Goal: Task Accomplishment & Management: Complete application form

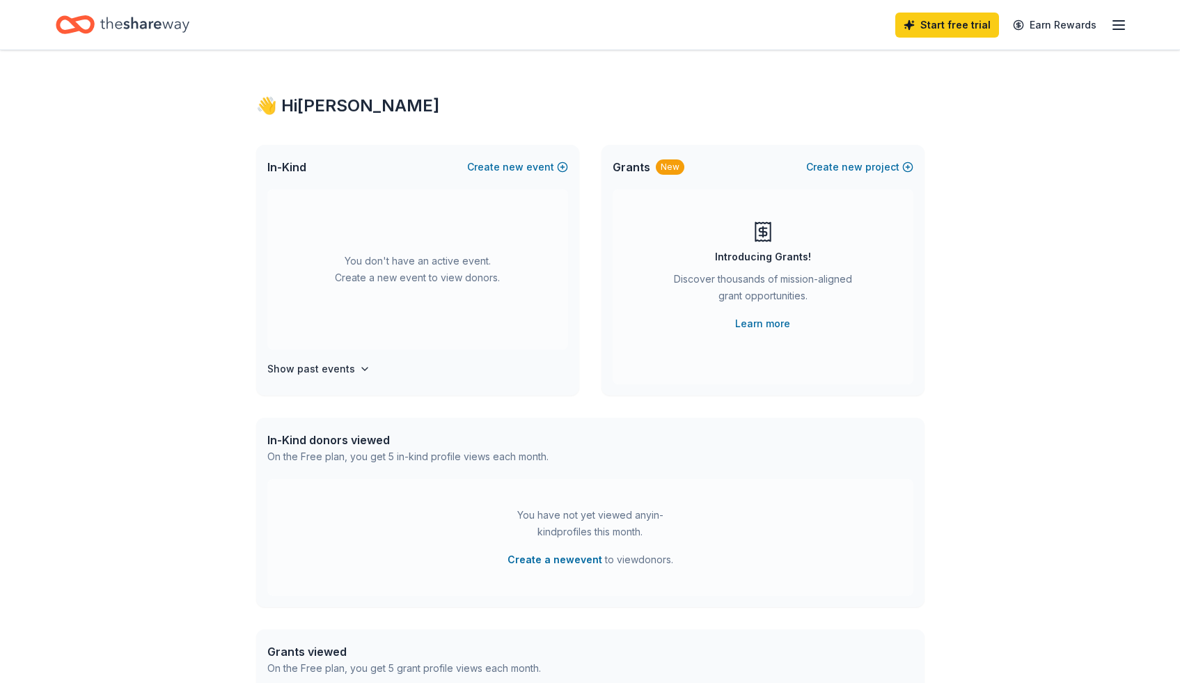
click at [1122, 29] on line "button" at bounding box center [1118, 29] width 11 height 0
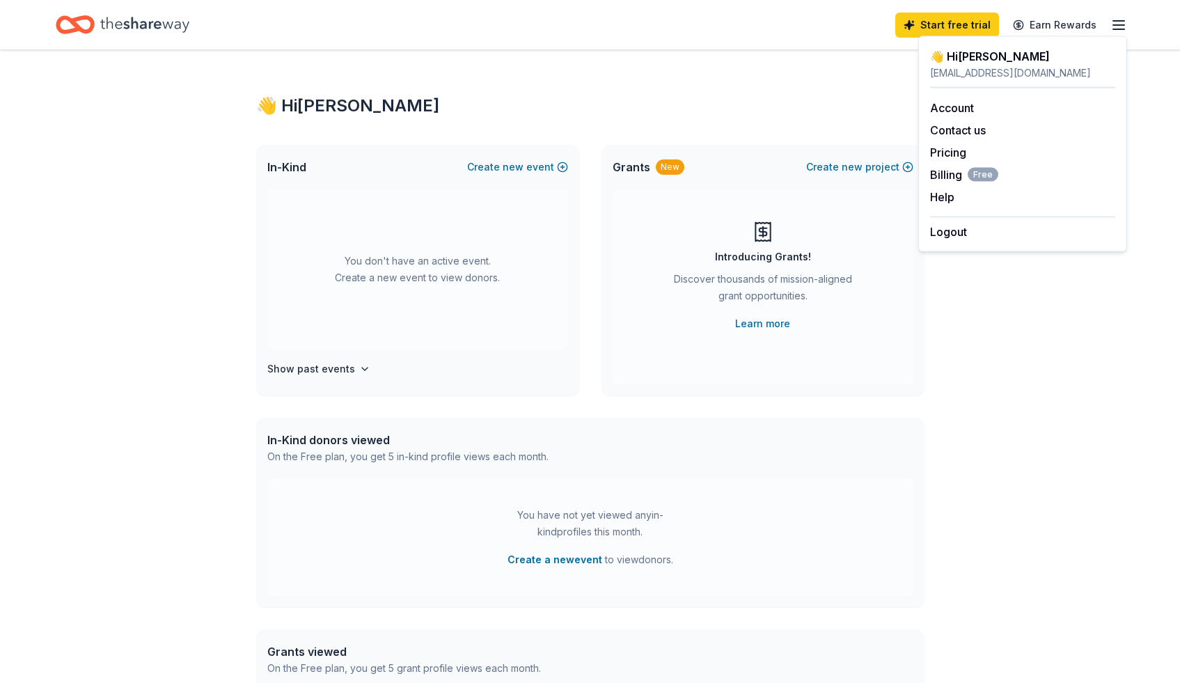
click at [739, 71] on div "👋 Hi Kandice In-Kind Create new event You don't have an active event. Create a …" at bounding box center [590, 456] width 713 height 813
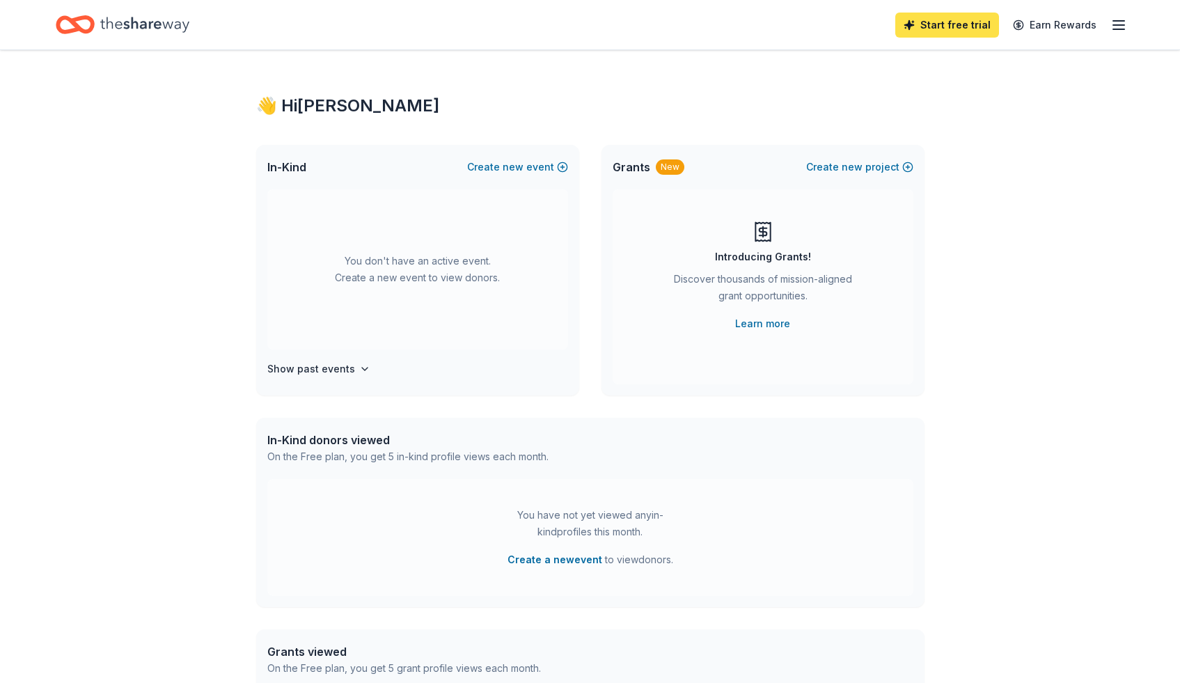
click at [973, 24] on link "Start free trial" at bounding box center [947, 25] width 104 height 25
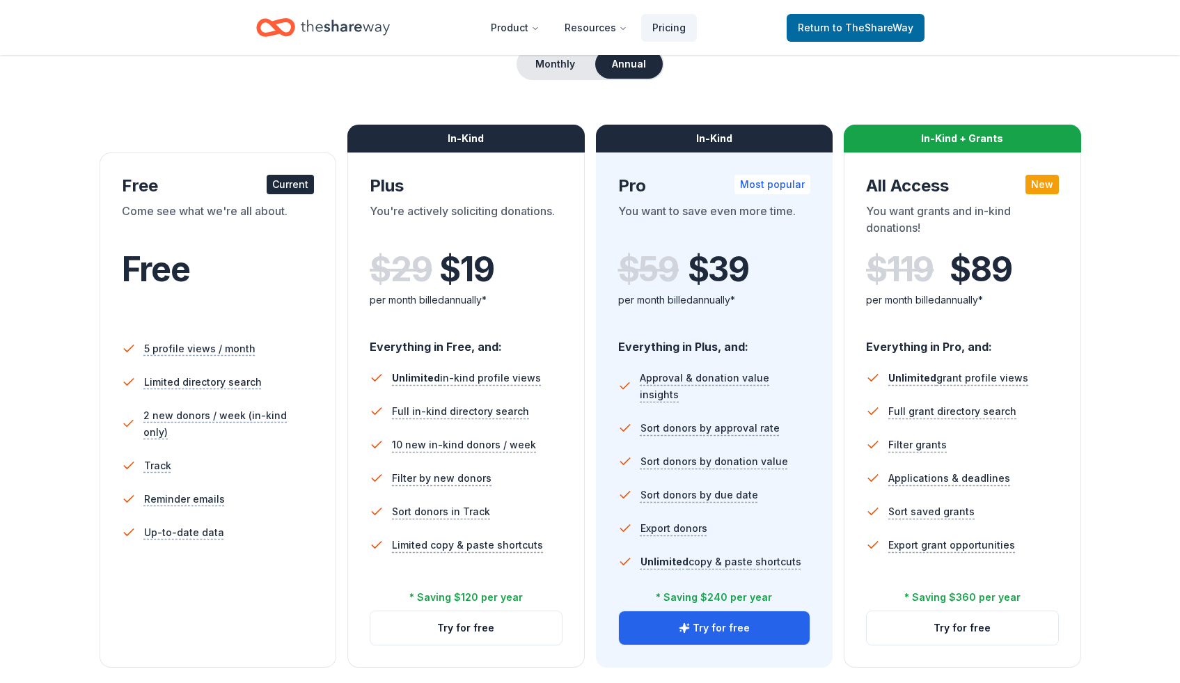
scroll to position [60, 0]
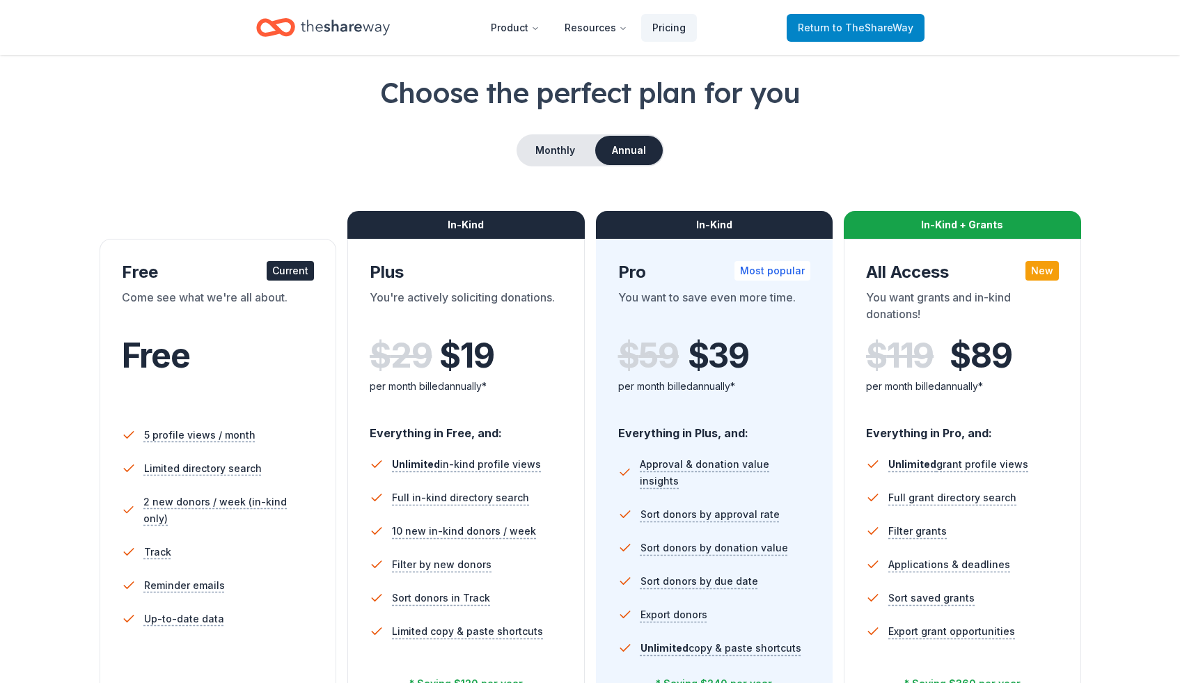
click at [843, 33] on span "Return to TheShareWay" at bounding box center [856, 27] width 116 height 17
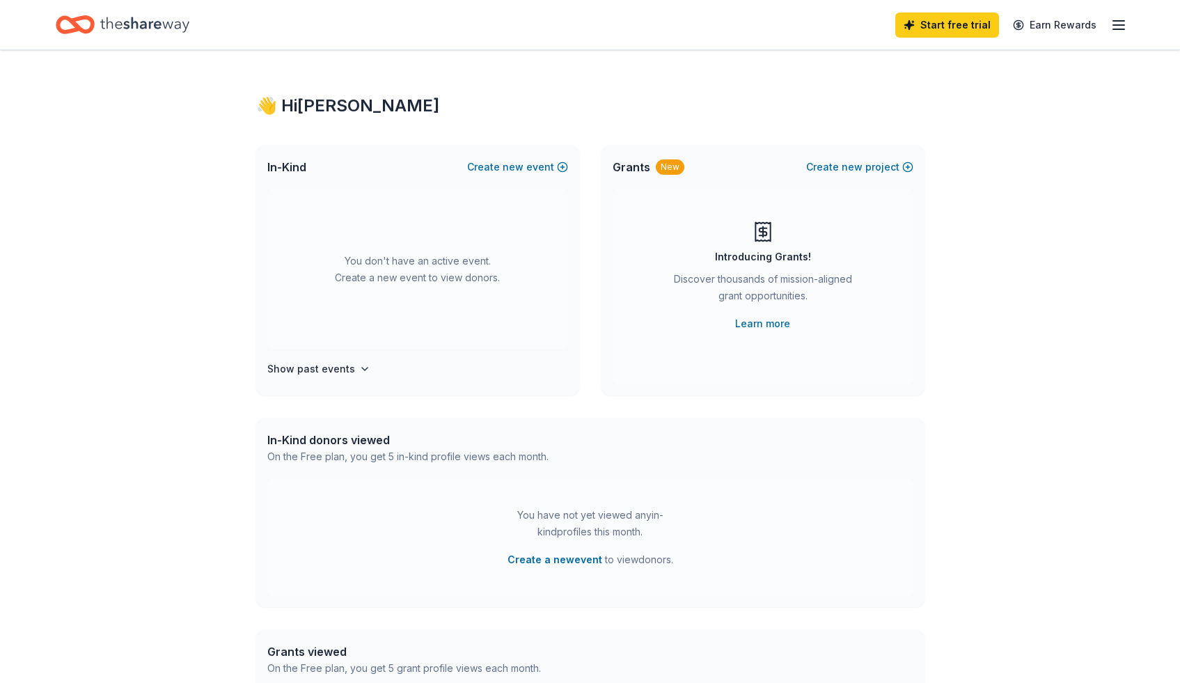
click at [1121, 27] on icon "button" at bounding box center [1119, 25] width 17 height 17
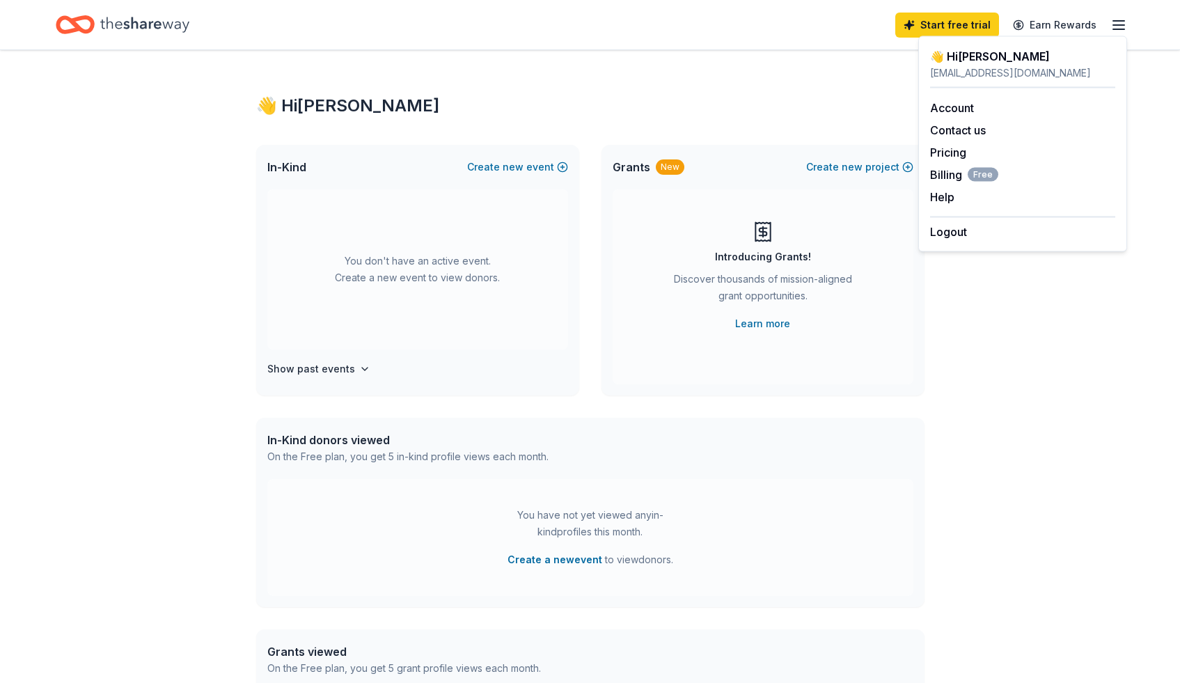
click at [772, 82] on div "👋 Hi Kandice In-Kind Create new event You don't have an active event. Create a …" at bounding box center [590, 456] width 713 height 813
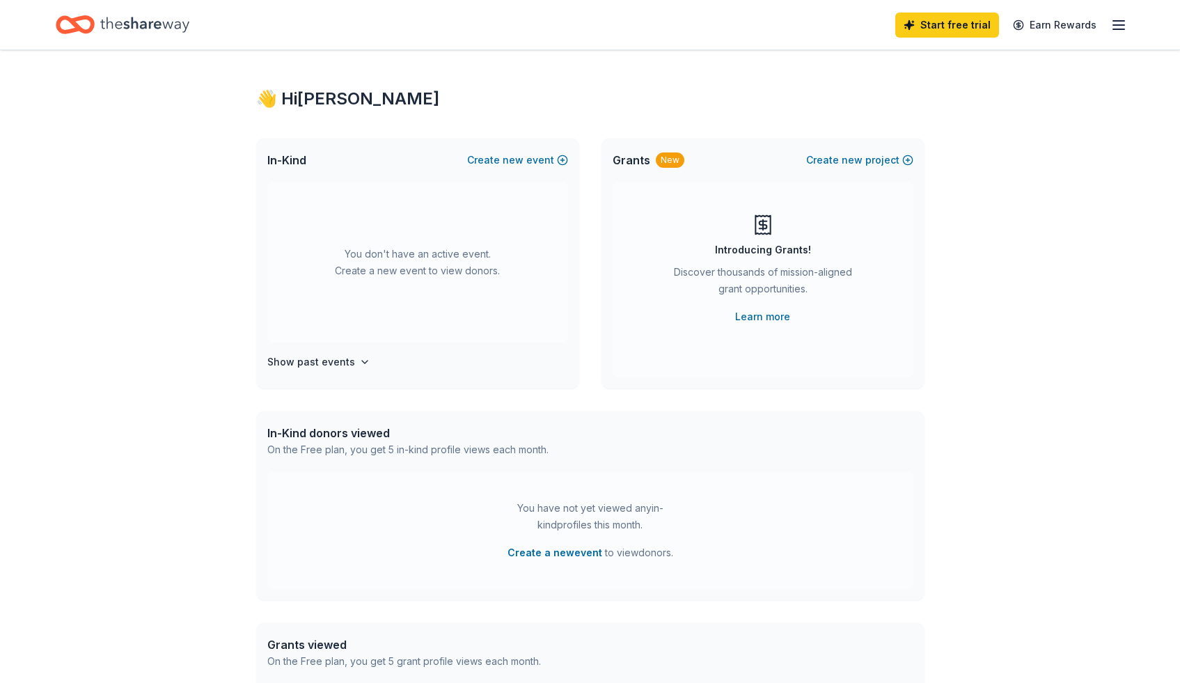
scroll to position [281, 0]
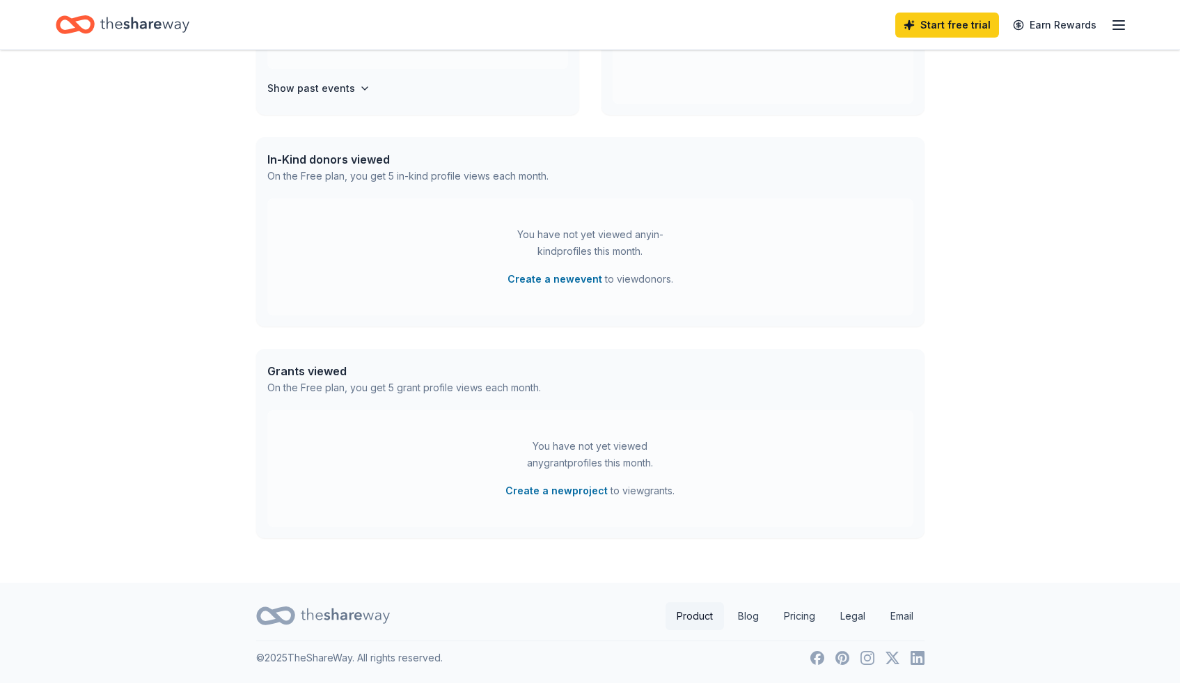
click at [681, 613] on link "Product" at bounding box center [695, 616] width 58 height 28
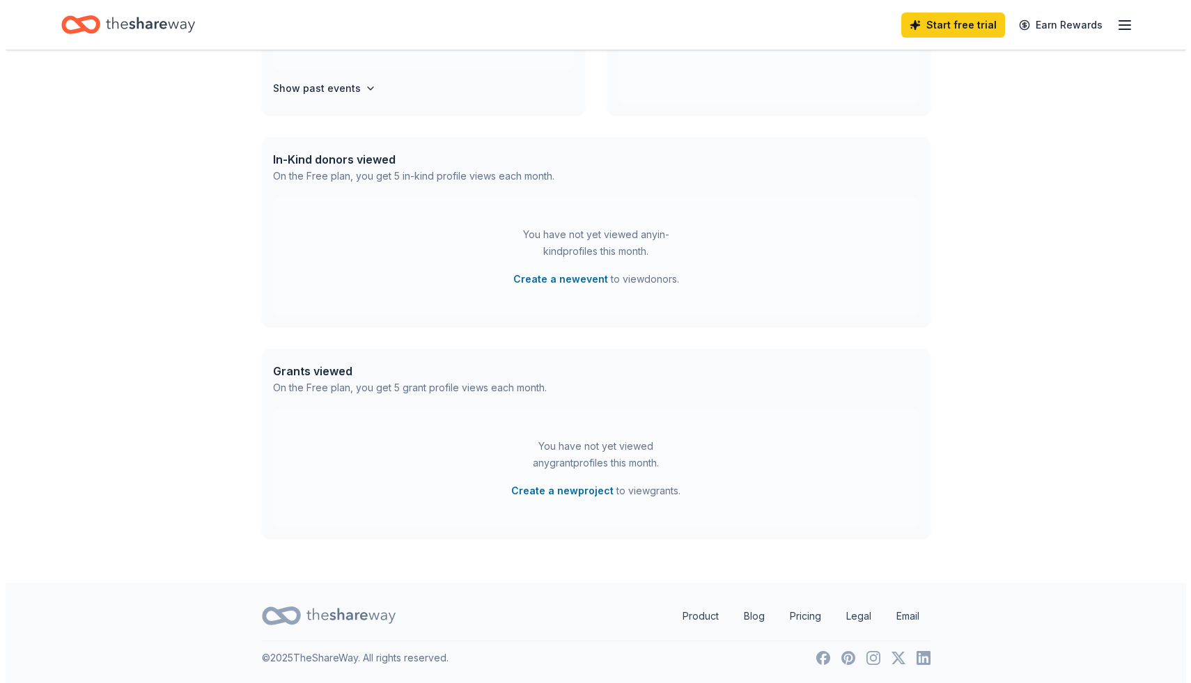
scroll to position [0, 0]
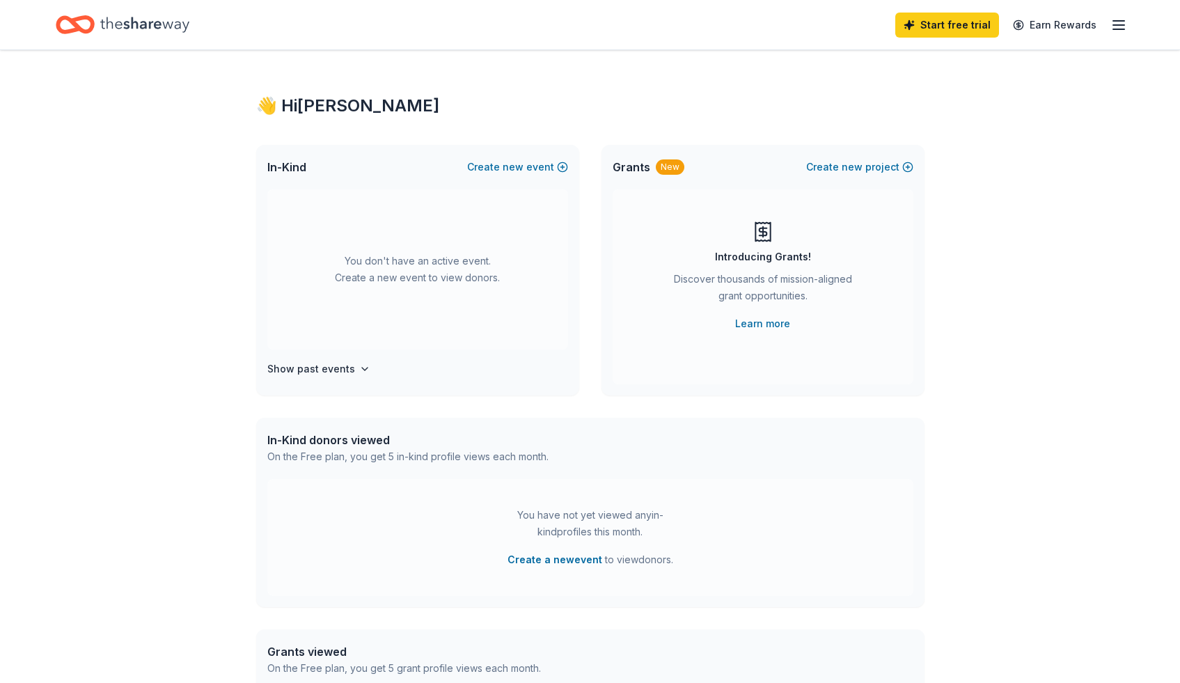
click at [439, 251] on div "You don't have an active event. Create a new event to view donors." at bounding box center [417, 269] width 301 height 160
click at [515, 169] on span "new" at bounding box center [513, 167] width 21 height 17
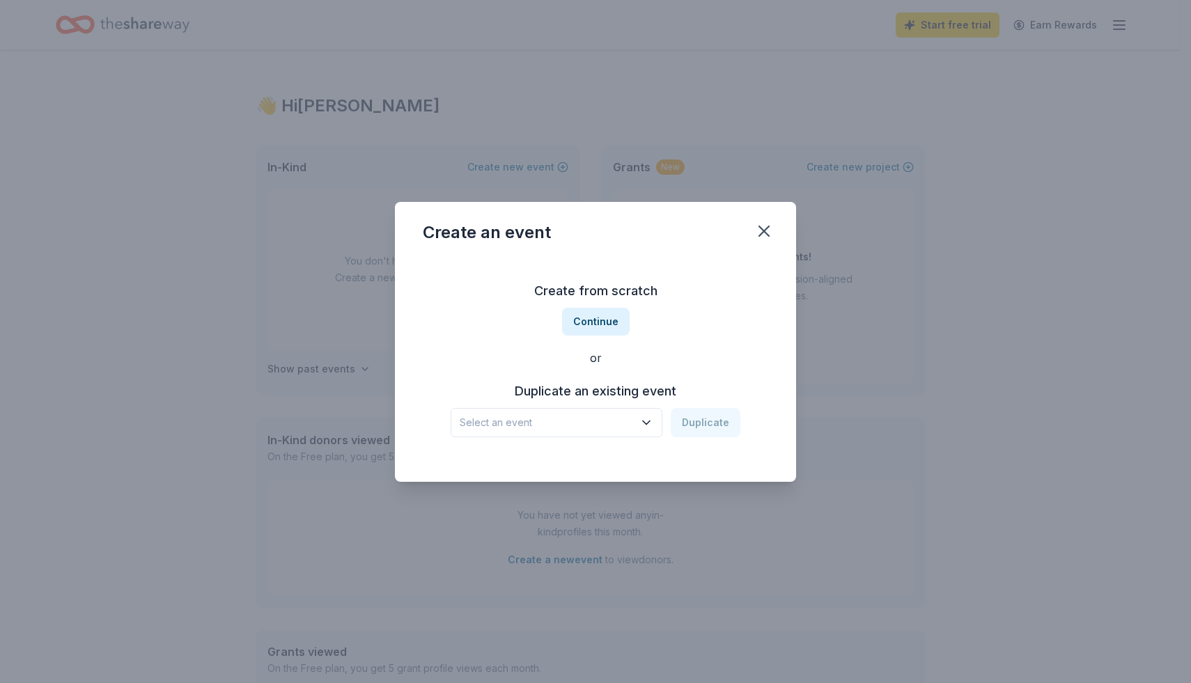
click at [647, 422] on icon "button" at bounding box center [646, 422] width 7 height 3
click at [565, 470] on div "Oct 24, 2024 · MI" at bounding box center [553, 477] width 177 height 17
click at [713, 417] on button "Duplicate" at bounding box center [706, 422] width 70 height 29
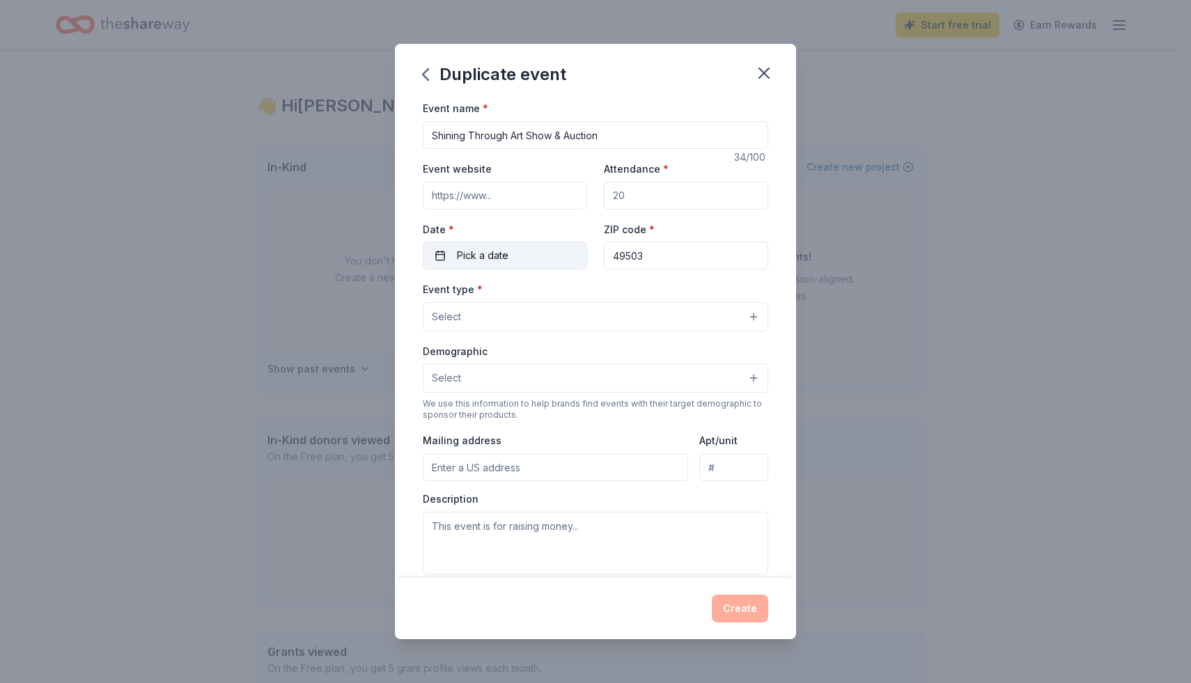
click at [526, 254] on button "Pick a date" at bounding box center [505, 256] width 164 height 28
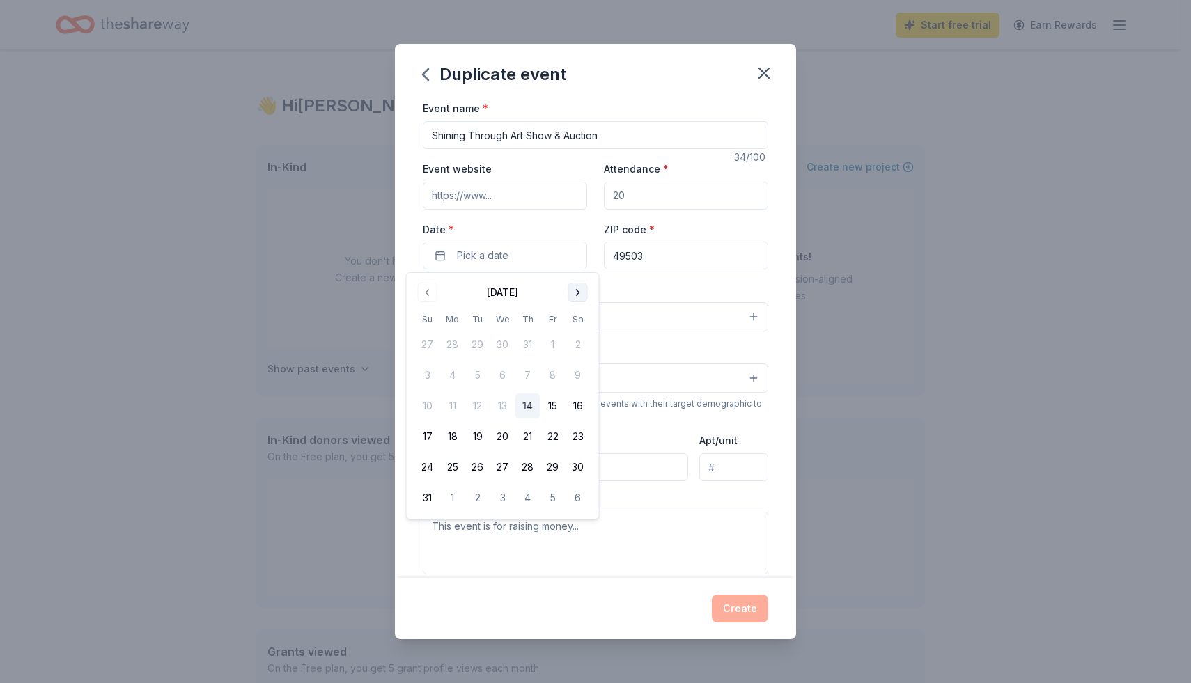
click at [581, 299] on button "Go to next month" at bounding box center [577, 292] width 19 height 19
click at [526, 411] on button "16" at bounding box center [527, 405] width 25 height 25
click at [263, 363] on div "Duplicate event Event name * Shining Through Art Show & Auction 34 /100 Event w…" at bounding box center [595, 341] width 1191 height 683
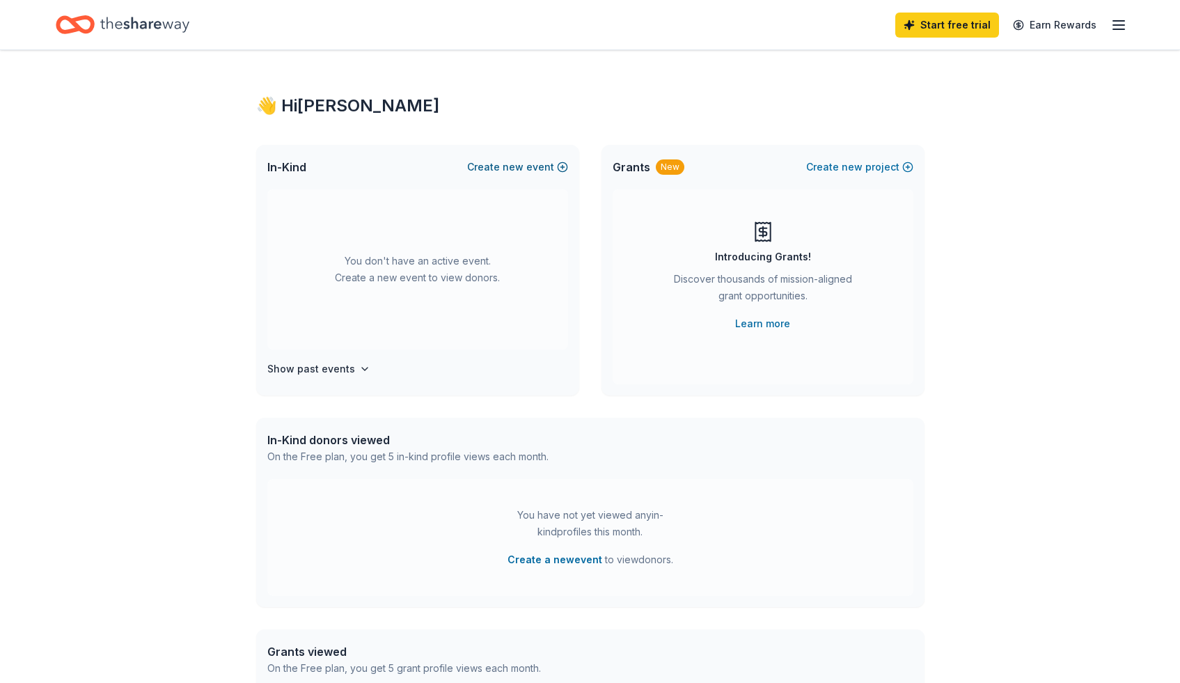
click at [531, 169] on button "Create new event" at bounding box center [517, 167] width 101 height 17
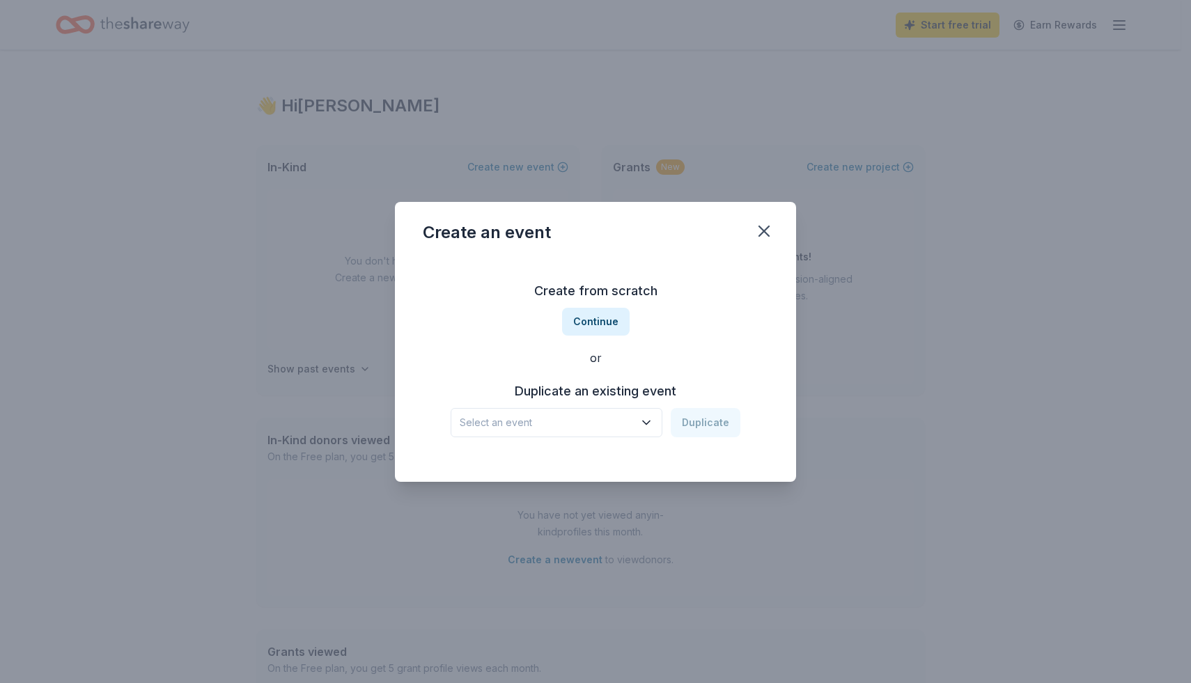
click at [647, 430] on button "Select an event" at bounding box center [557, 422] width 212 height 29
click at [606, 466] on div "Shining Through Art Show & Auction" at bounding box center [553, 460] width 177 height 17
click at [699, 423] on button "Duplicate" at bounding box center [706, 422] width 70 height 29
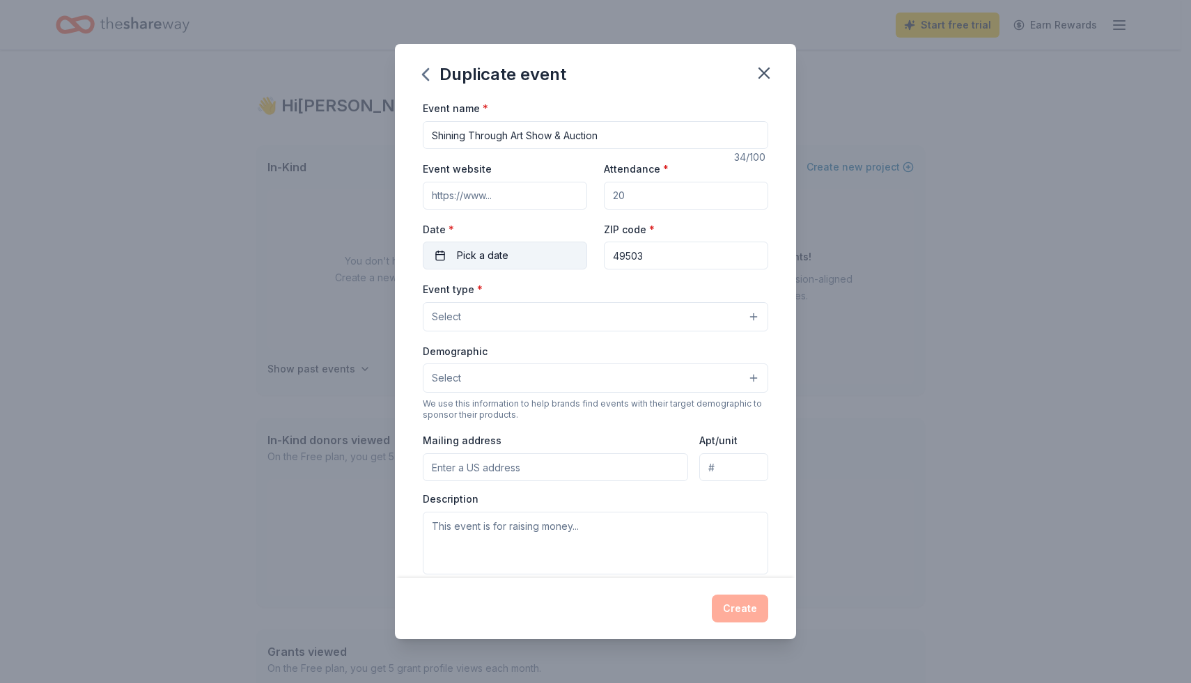
click at [565, 250] on button "Pick a date" at bounding box center [505, 256] width 164 height 28
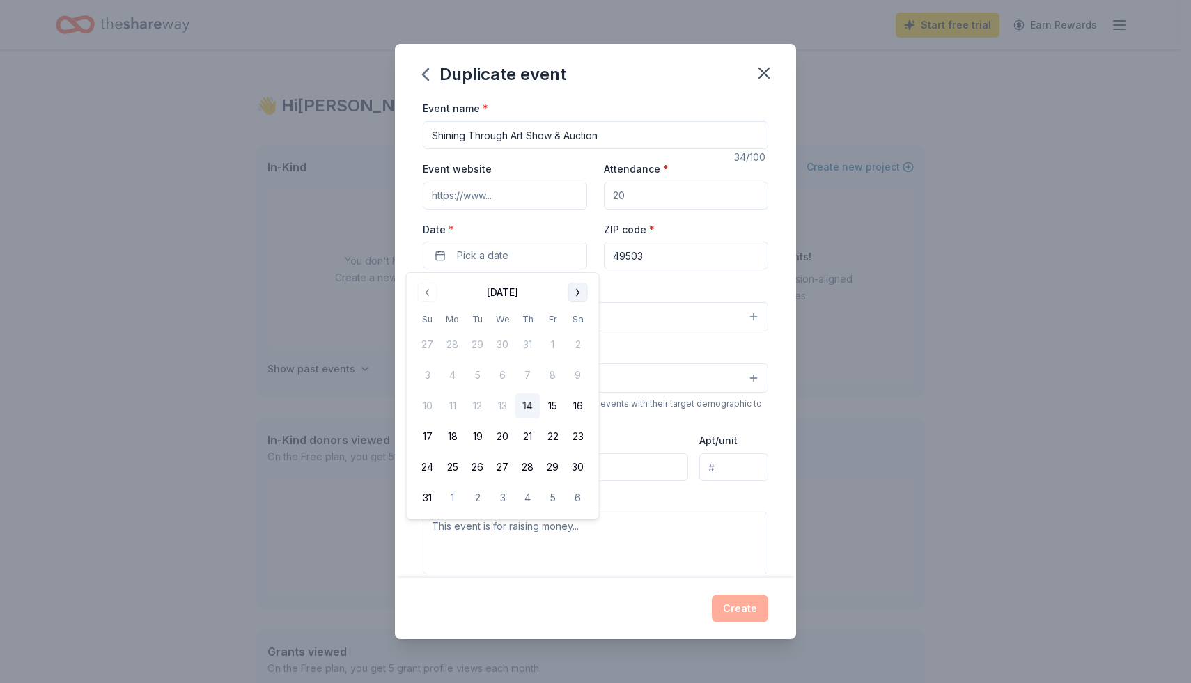
click at [573, 293] on button "Go to next month" at bounding box center [577, 292] width 19 height 19
click at [527, 405] on button "16" at bounding box center [527, 405] width 25 height 25
click at [737, 427] on div "Event type * Select Demographic Select We use this information to help brands f…" at bounding box center [595, 427] width 345 height 293
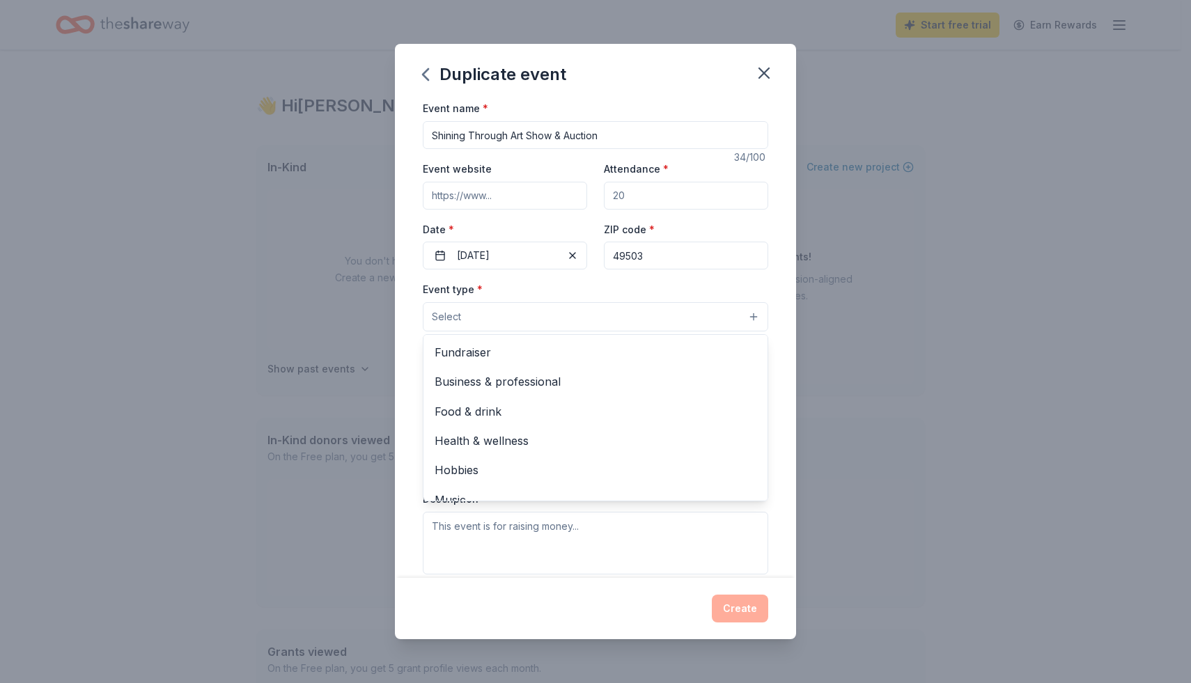
click at [522, 322] on button "Select" at bounding box center [595, 316] width 345 height 29
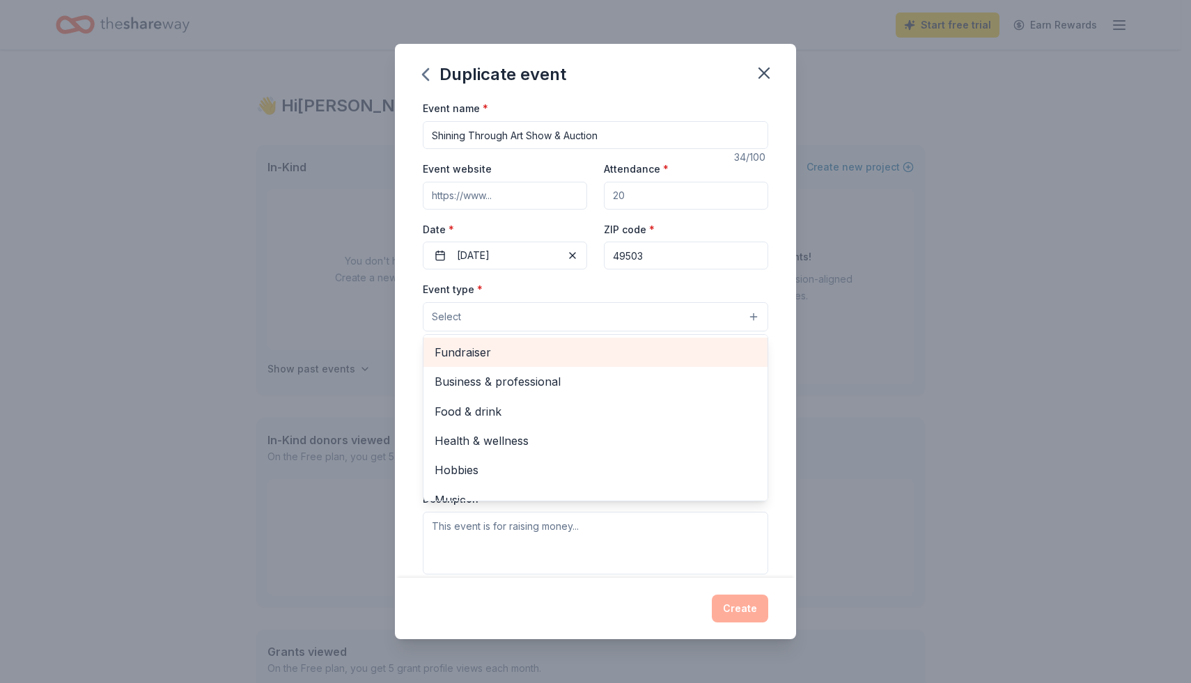
click at [515, 353] on span "Fundraiser" at bounding box center [596, 352] width 322 height 18
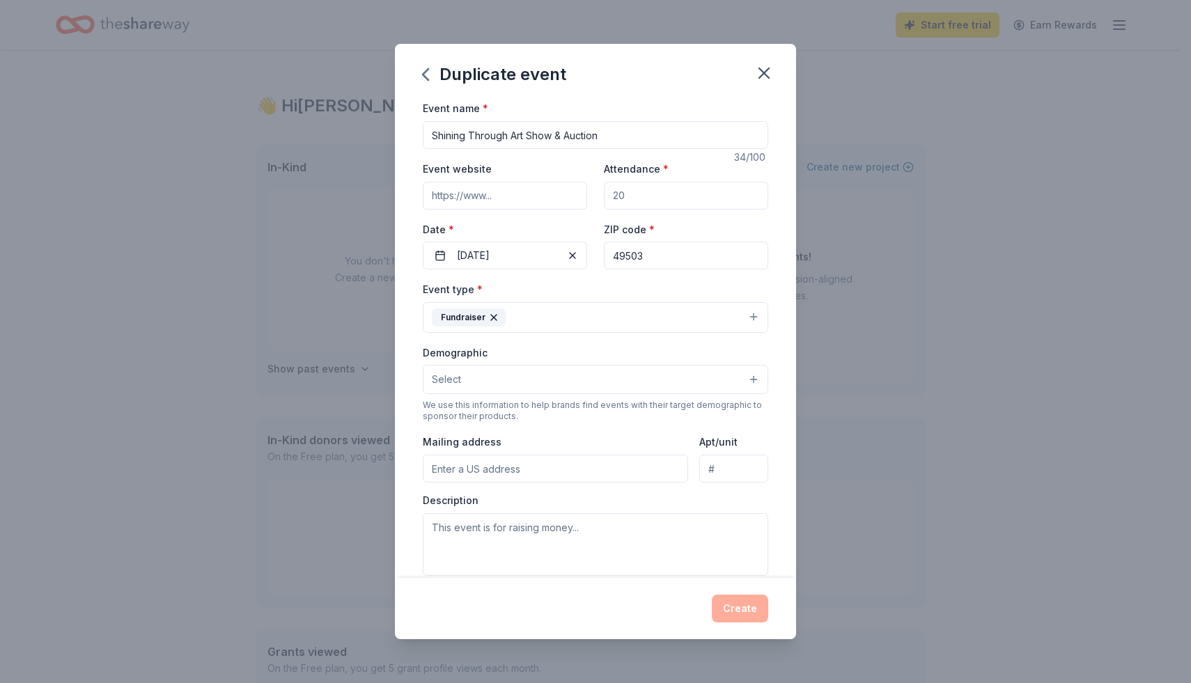
click at [598, 307] on button "Fundraiser" at bounding box center [595, 317] width 345 height 31
click at [588, 393] on button "Select" at bounding box center [595, 379] width 345 height 29
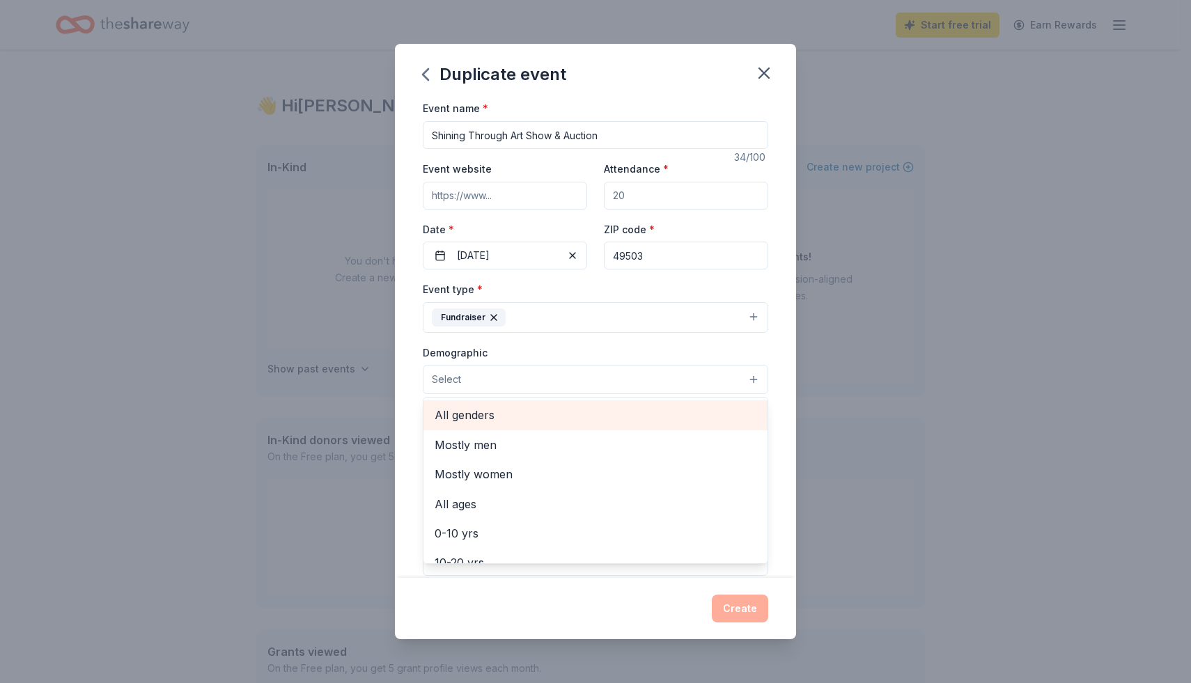
click at [567, 414] on span "All genders" at bounding box center [596, 415] width 322 height 18
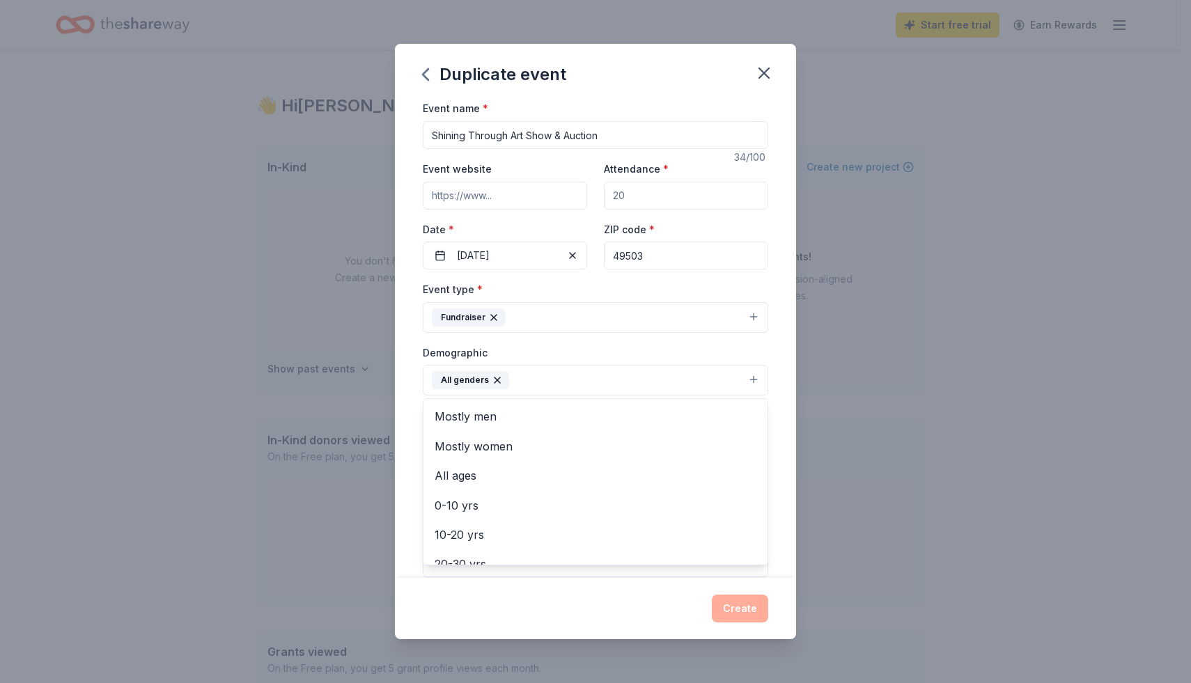
click at [673, 305] on div "Event type * Fundraiser Demographic All genders Mostly men Mostly women All age…" at bounding box center [595, 429] width 345 height 296
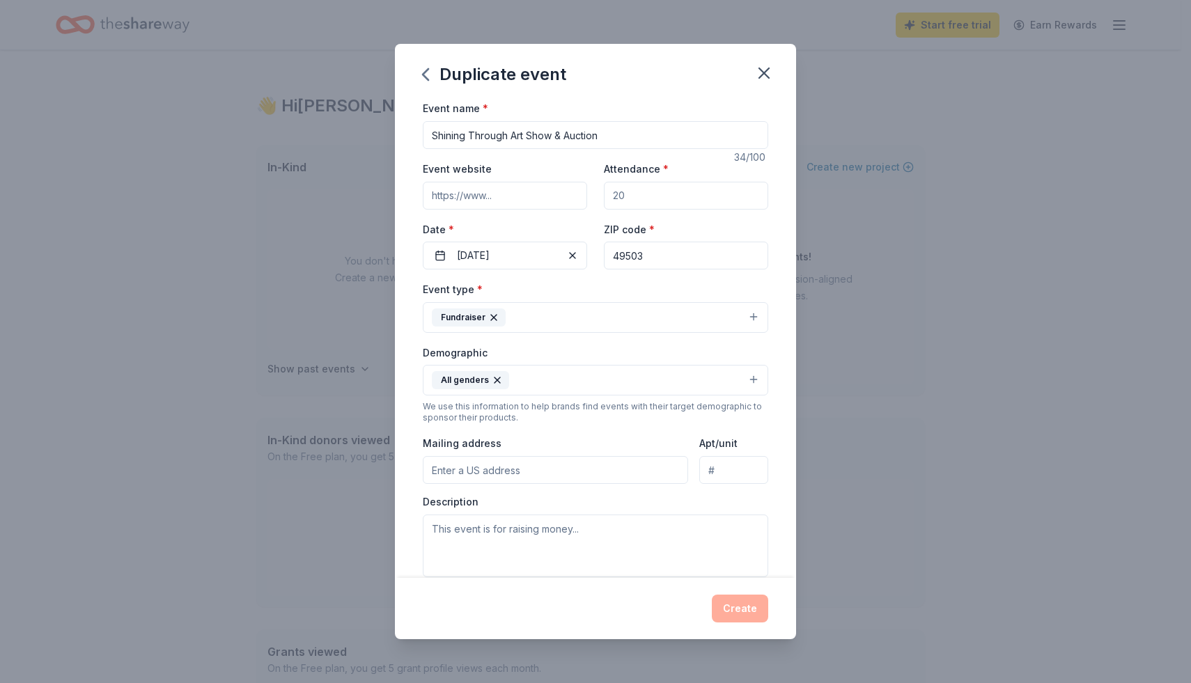
click at [759, 553] on div "Event name * Shining Through Art Show & Auction 34 /100 Event website Attendanc…" at bounding box center [595, 339] width 401 height 478
click at [536, 198] on input "Event website" at bounding box center [505, 196] width 164 height 28
type input "www.benice.org"
click at [611, 290] on div "Event type * Fundraiser" at bounding box center [595, 307] width 345 height 52
drag, startPoint x: 596, startPoint y: 194, endPoint x: 583, endPoint y: 194, distance: 13.2
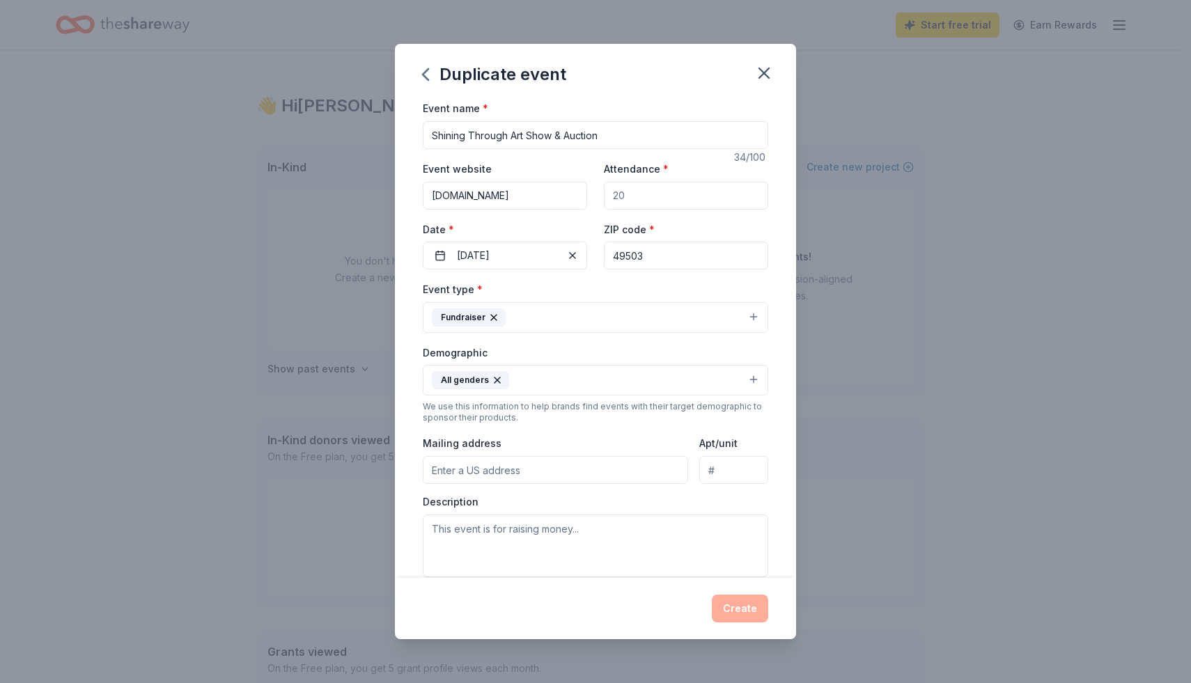
click at [583, 194] on div "Event website www.benice.org Attendance * Date * 10/16/2025 ZIP code * 49503" at bounding box center [595, 214] width 345 height 109
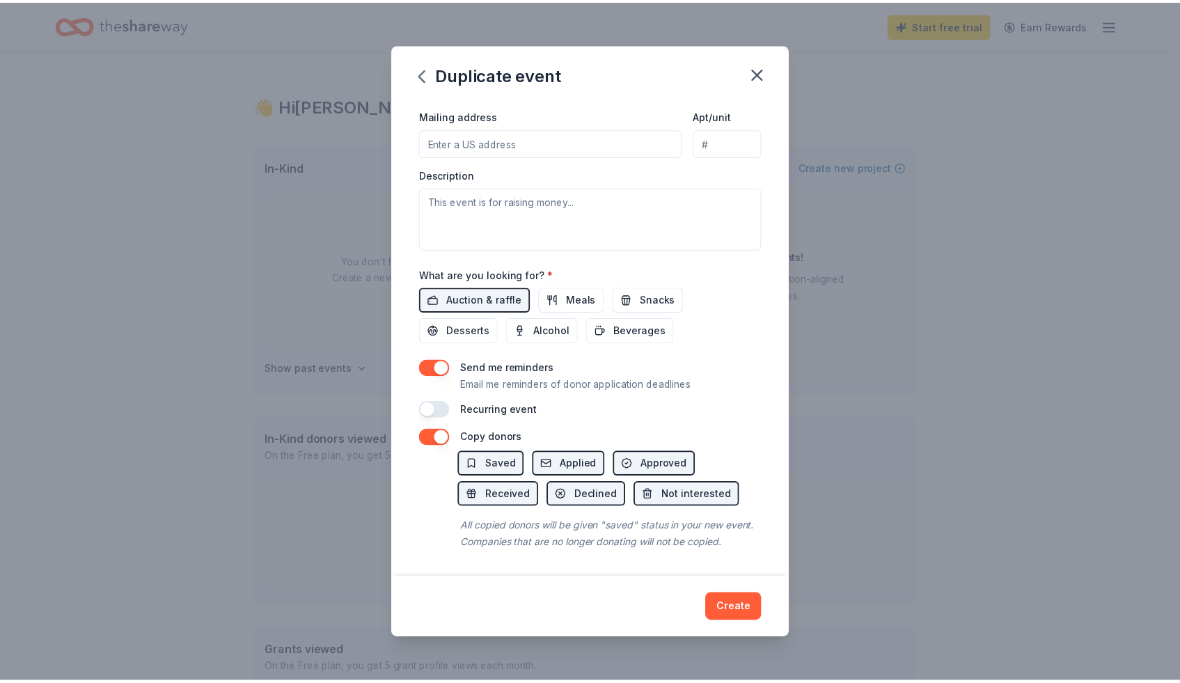
scroll to position [343, 0]
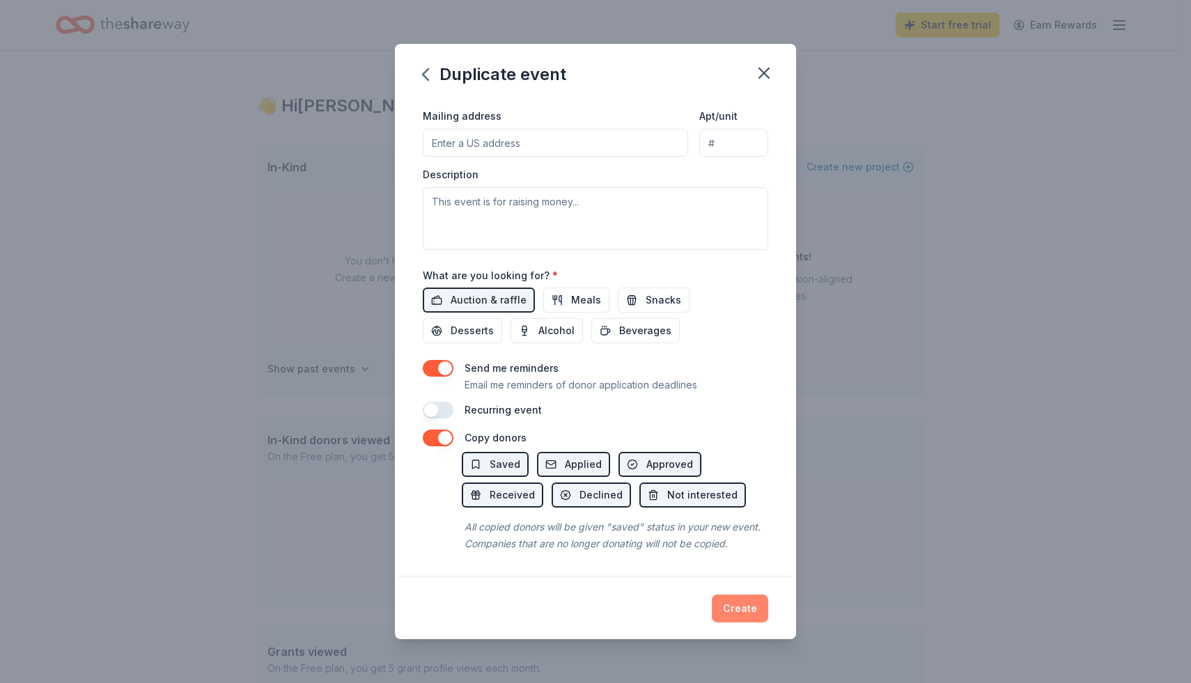
type input "300"
click at [730, 611] on button "Create" at bounding box center [740, 609] width 56 height 28
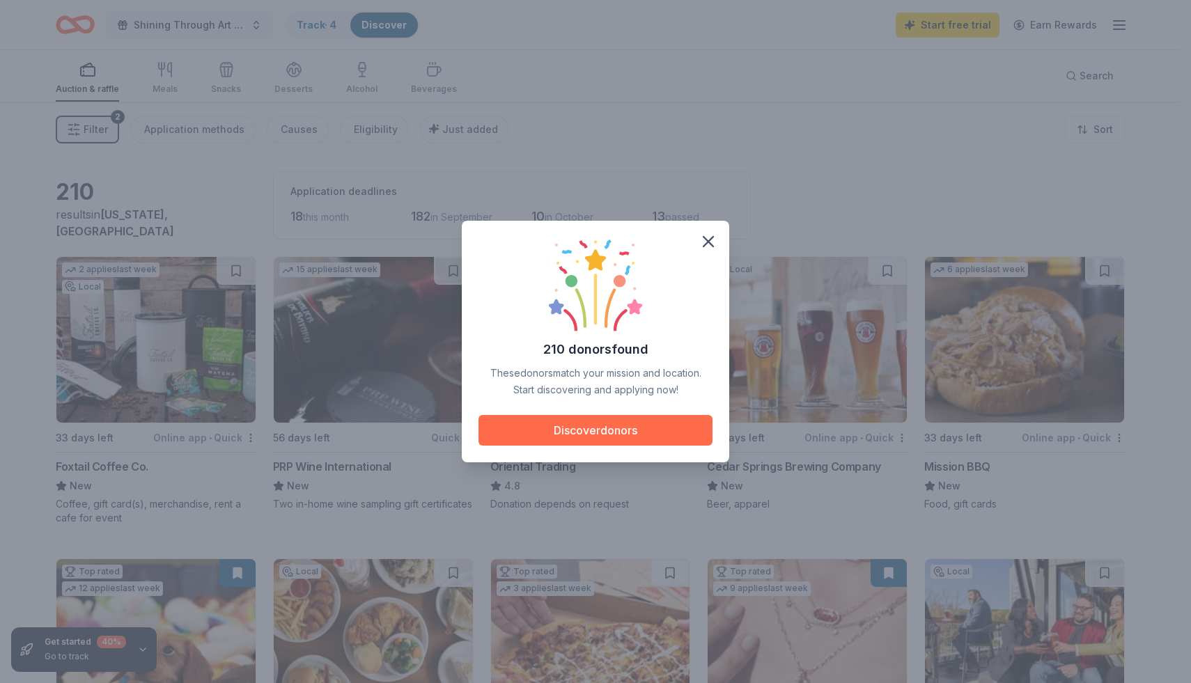
click at [635, 432] on button "Discover donors" at bounding box center [595, 430] width 234 height 31
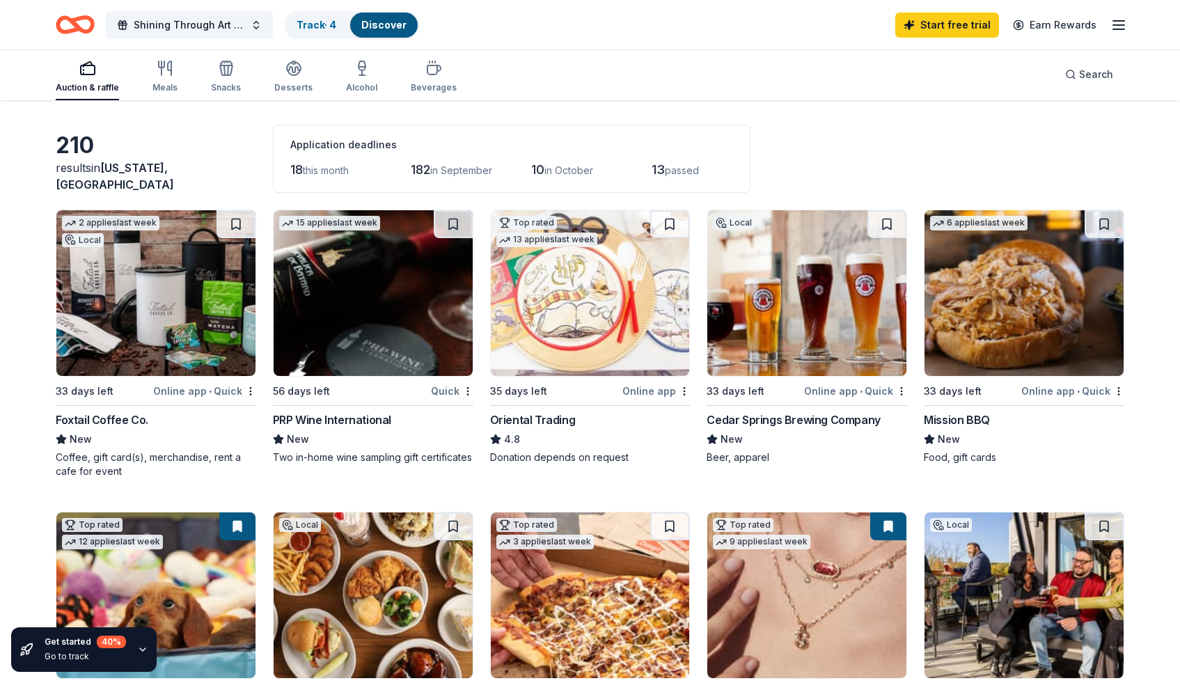
scroll to position [41, 0]
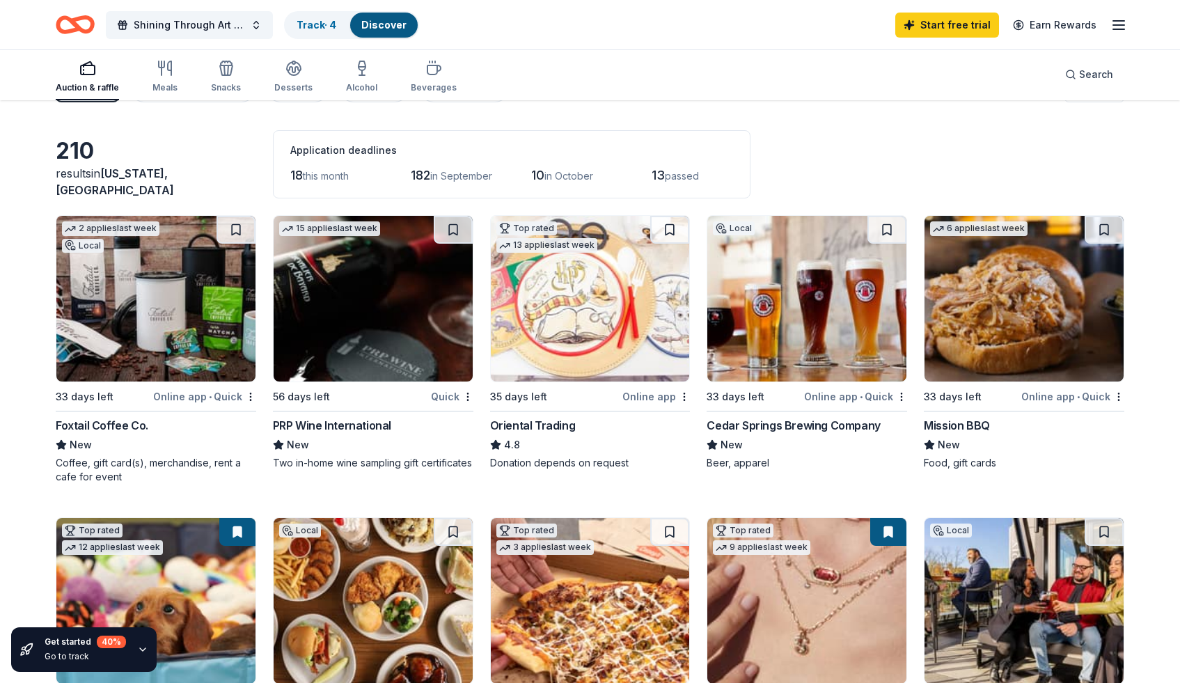
click at [200, 351] on img at bounding box center [155, 299] width 199 height 166
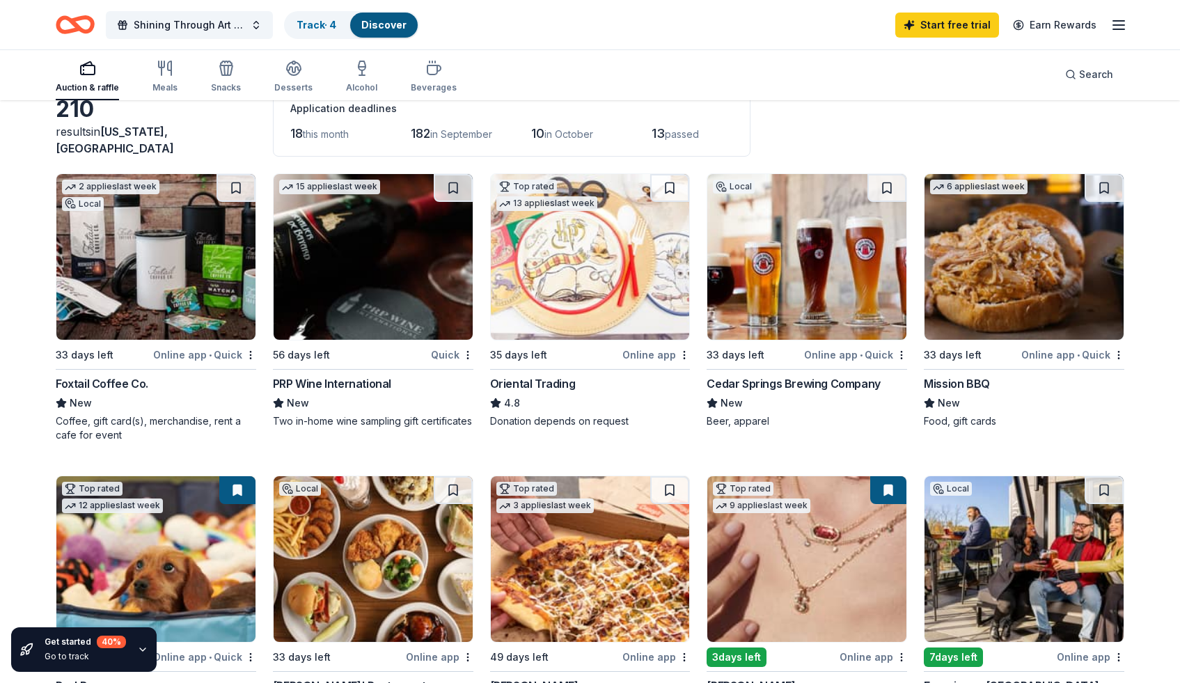
scroll to position [86, 0]
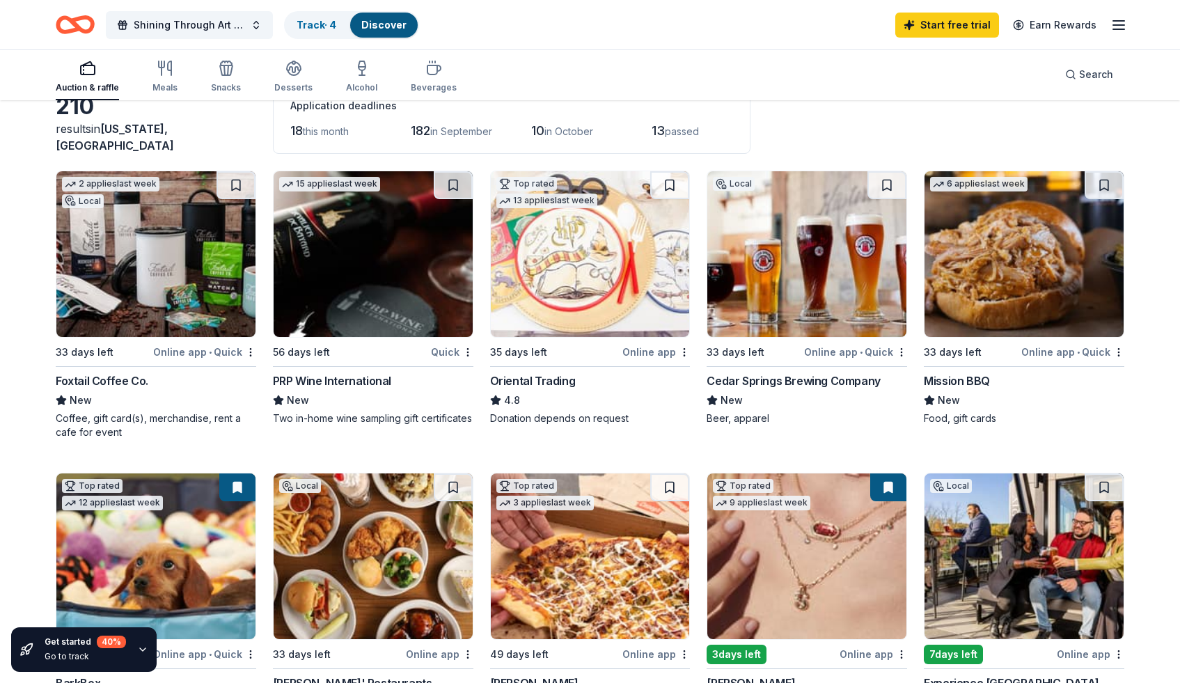
click at [766, 206] on img at bounding box center [806, 254] width 199 height 166
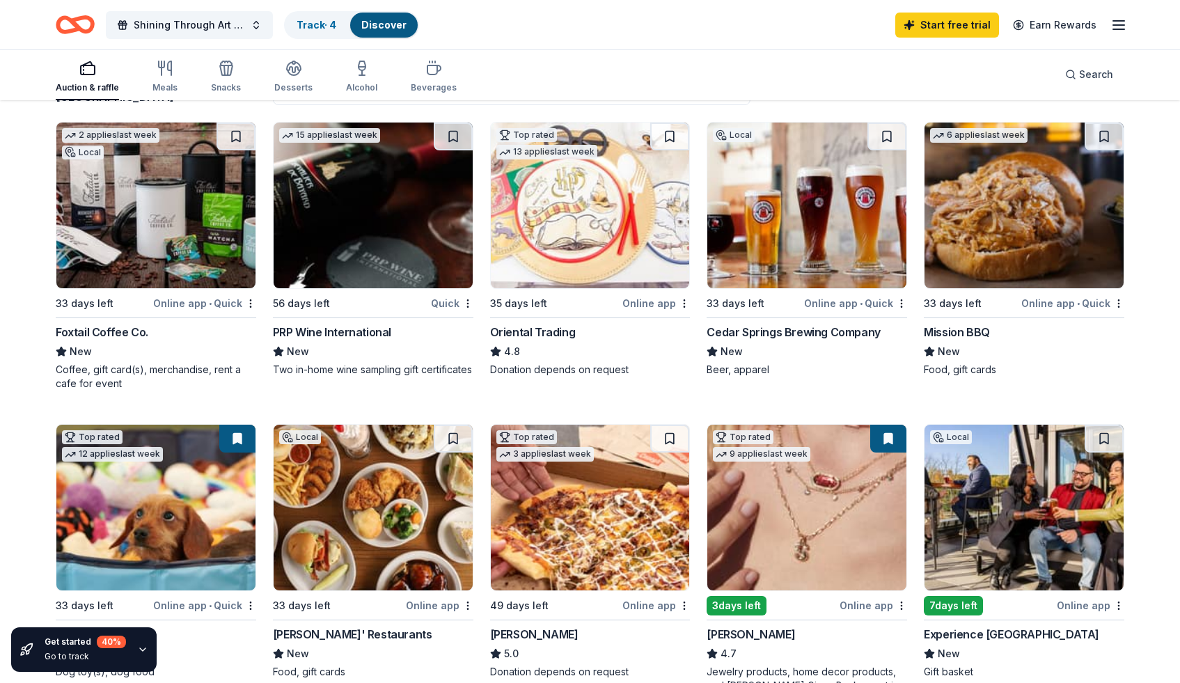
scroll to position [139, 0]
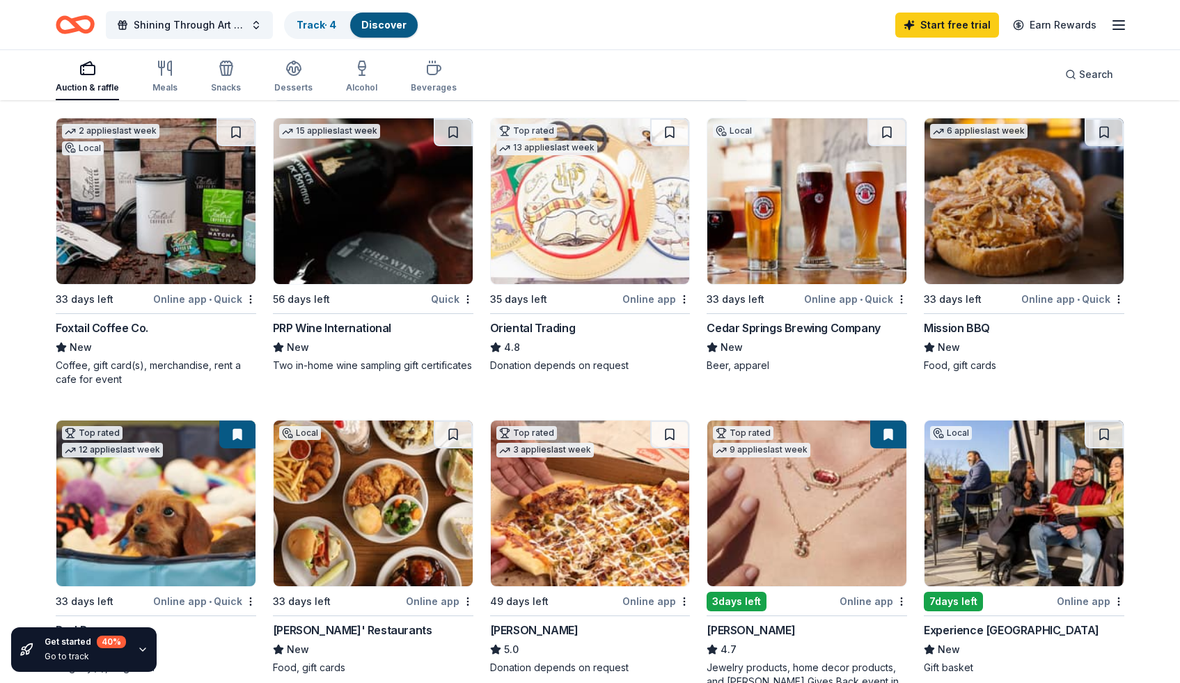
click at [1000, 176] on img at bounding box center [1024, 201] width 199 height 166
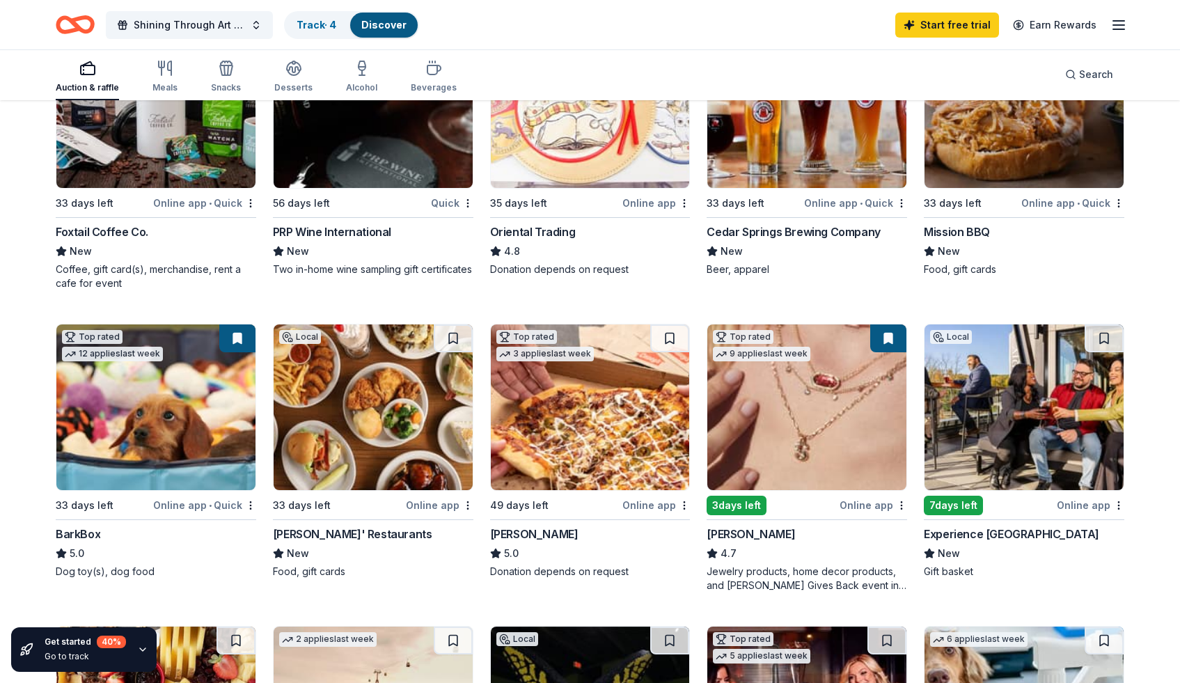
scroll to position [253, 0]
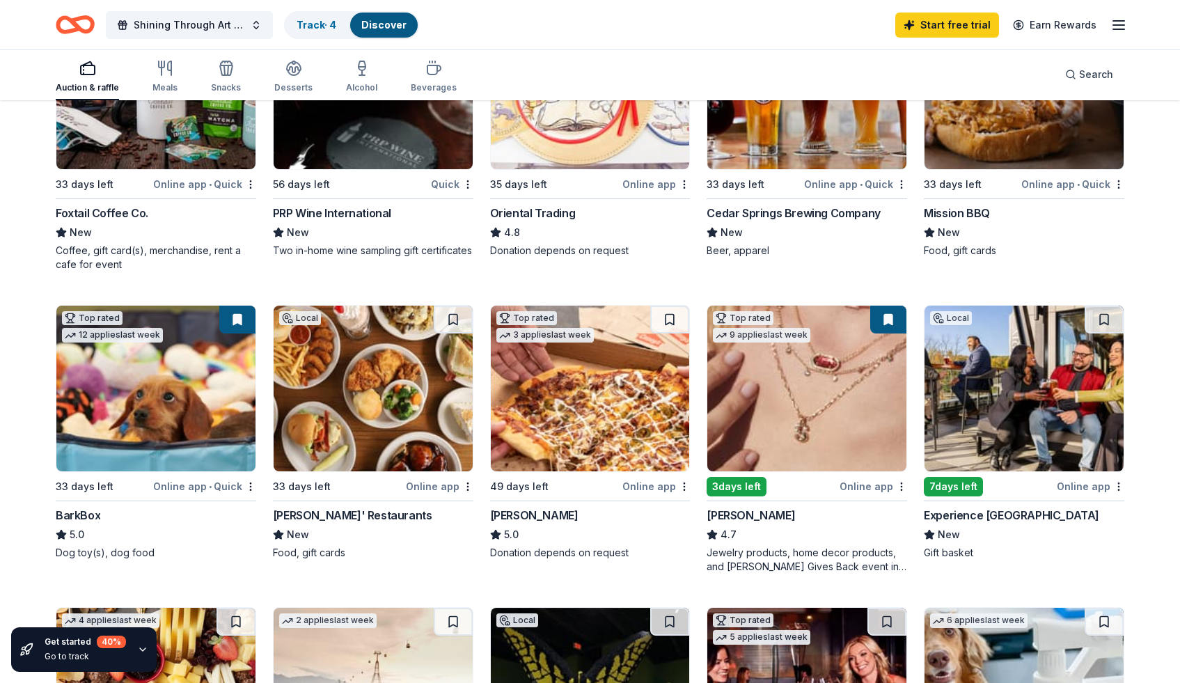
click at [359, 398] on img at bounding box center [373, 389] width 199 height 166
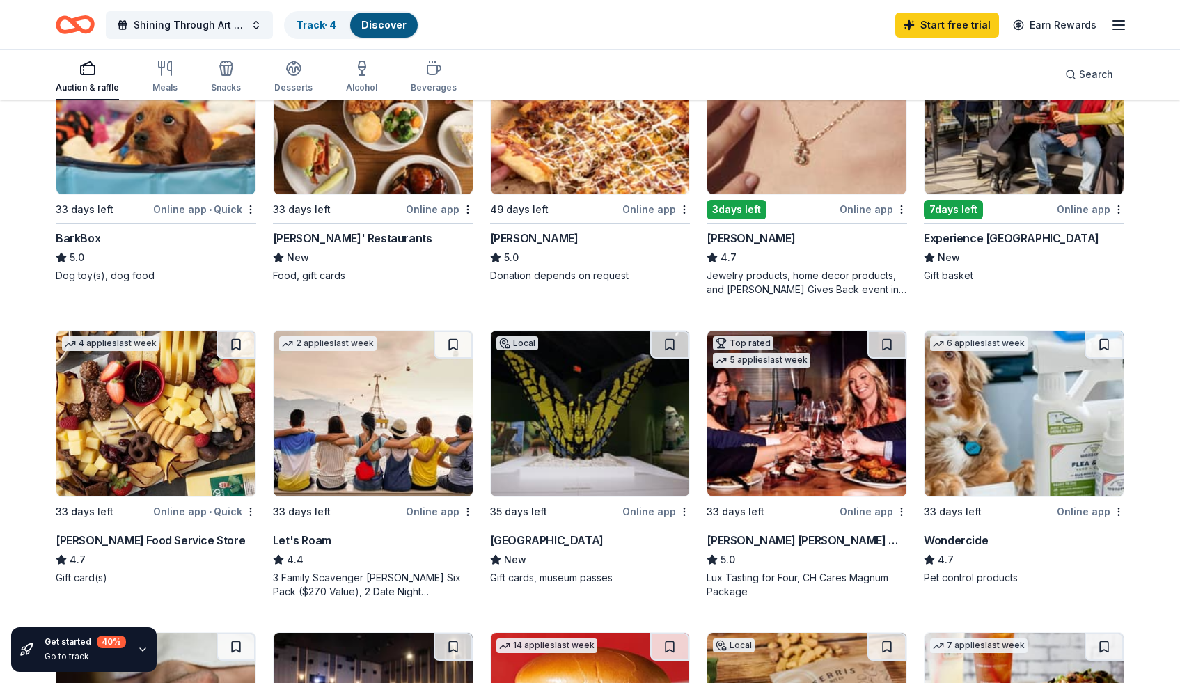
scroll to position [534, 0]
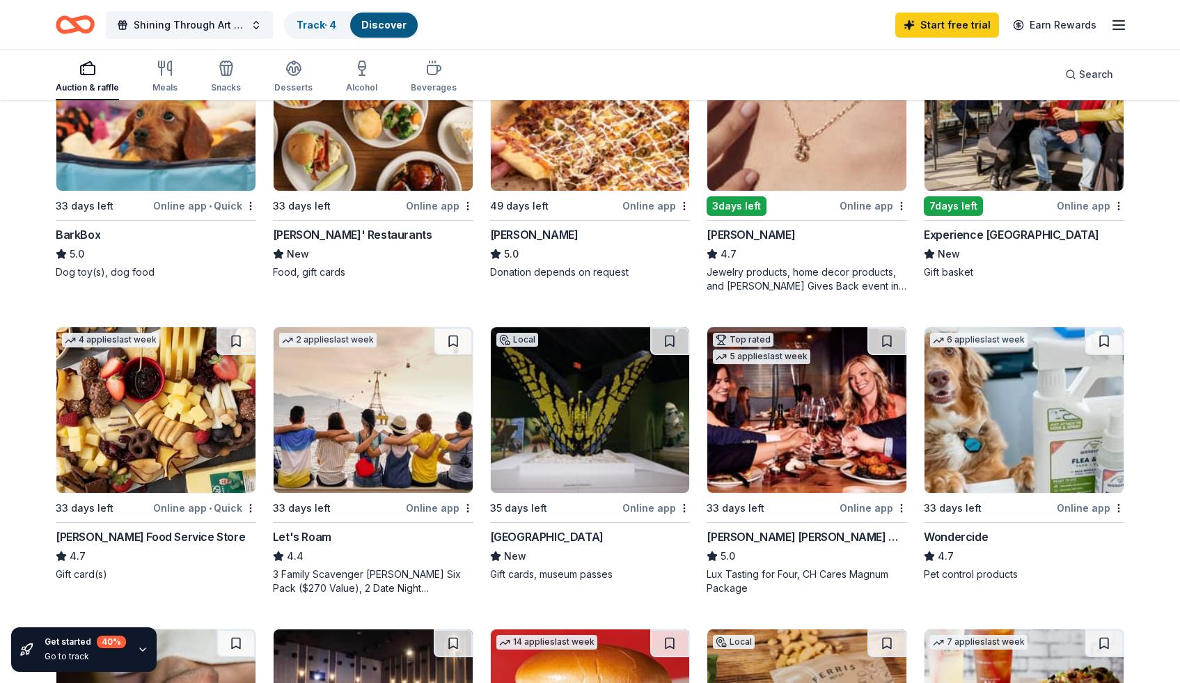
click at [414, 410] on img at bounding box center [373, 410] width 199 height 166
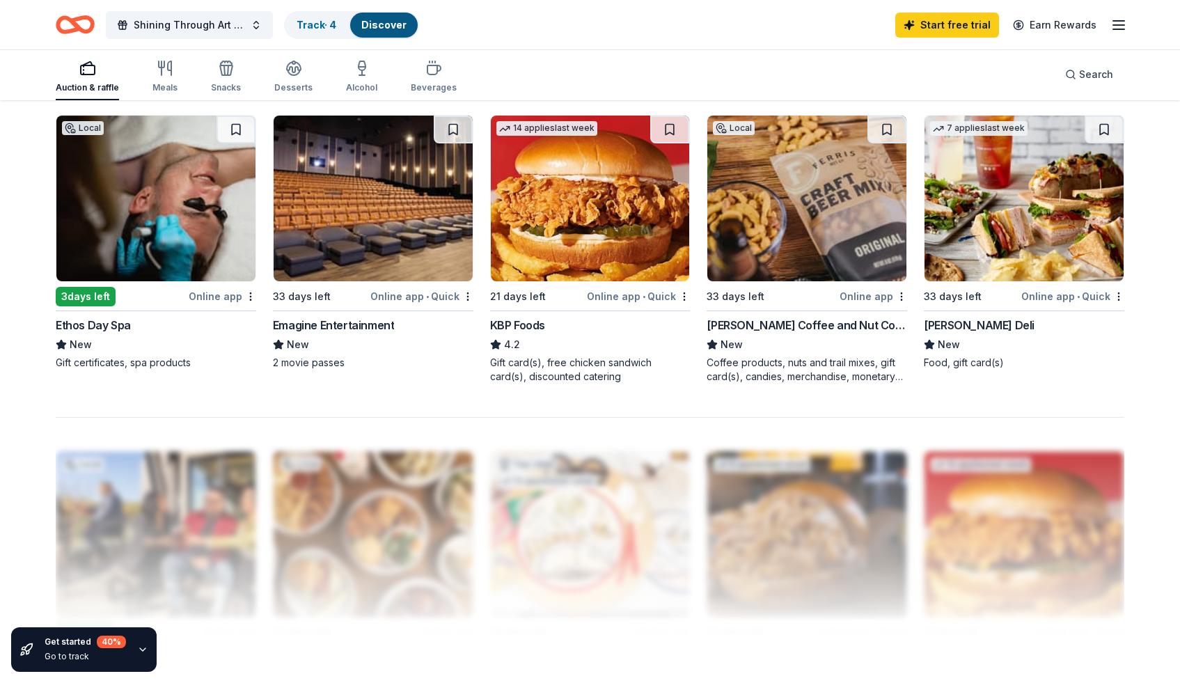
scroll to position [1039, 0]
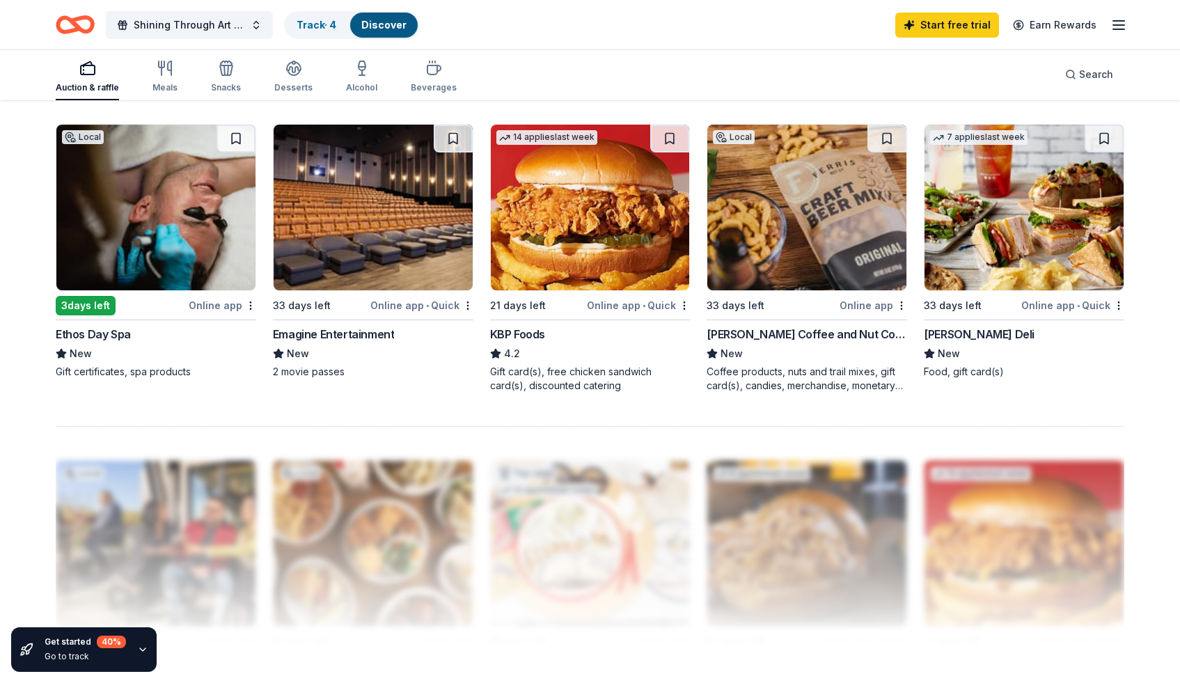
click at [804, 256] on img at bounding box center [806, 208] width 199 height 166
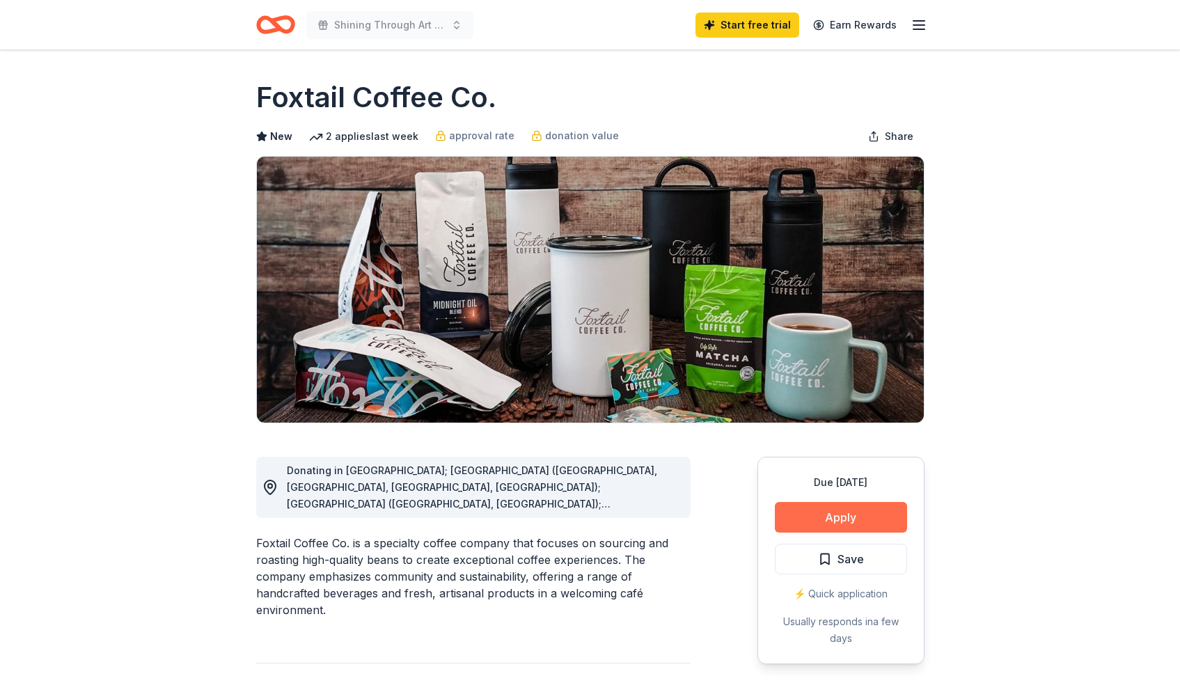
click at [829, 517] on button "Apply" at bounding box center [841, 517] width 132 height 31
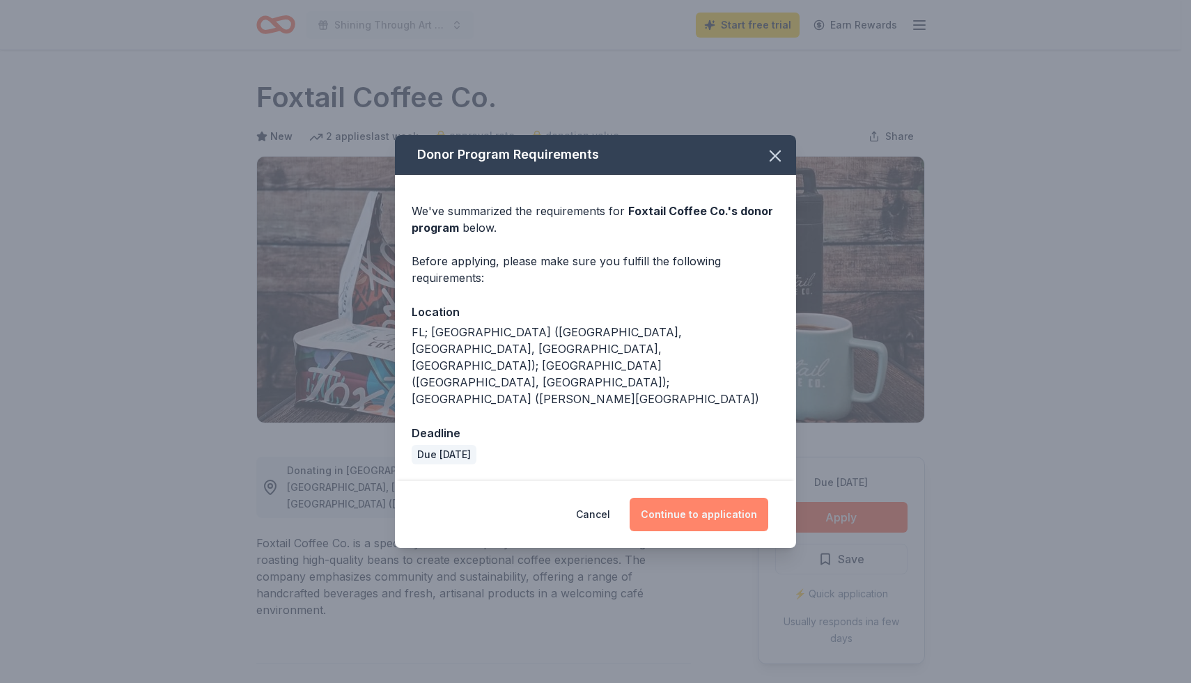
click at [713, 498] on button "Continue to application" at bounding box center [698, 514] width 139 height 33
